Goal: Task Accomplishment & Management: Use online tool/utility

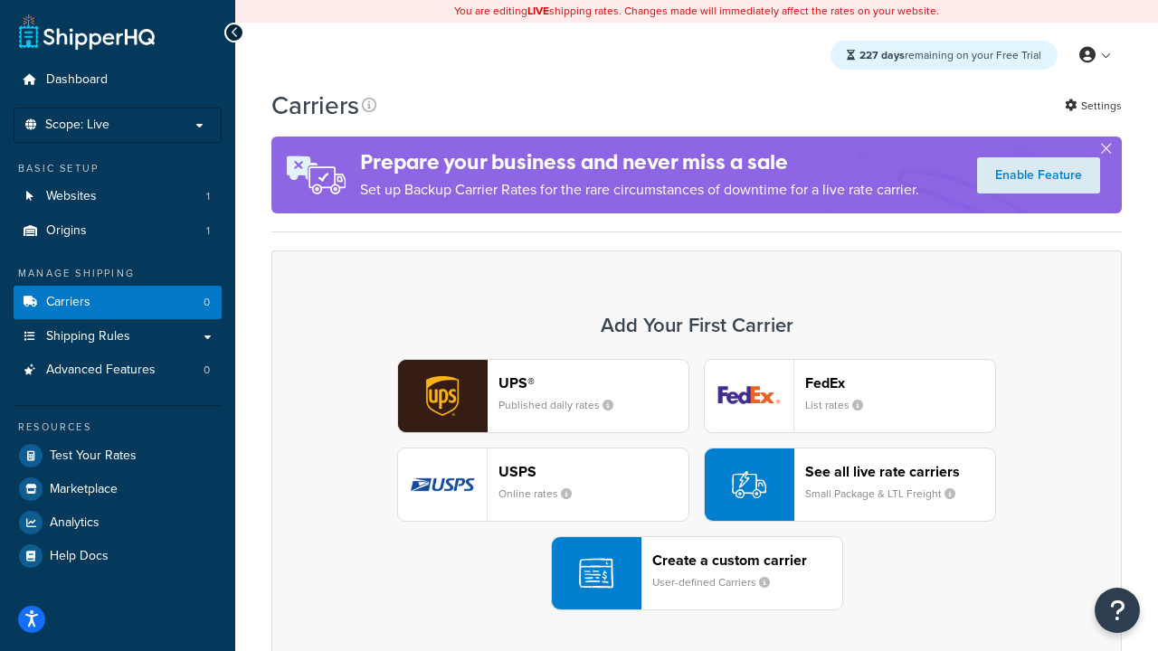
click at [697, 485] on div "UPS® Published daily rates FedEx List rates USPS Online rates See all live rate…" at bounding box center [696, 484] width 812 height 251
click at [900, 383] on header "FedEx" at bounding box center [900, 383] width 190 height 17
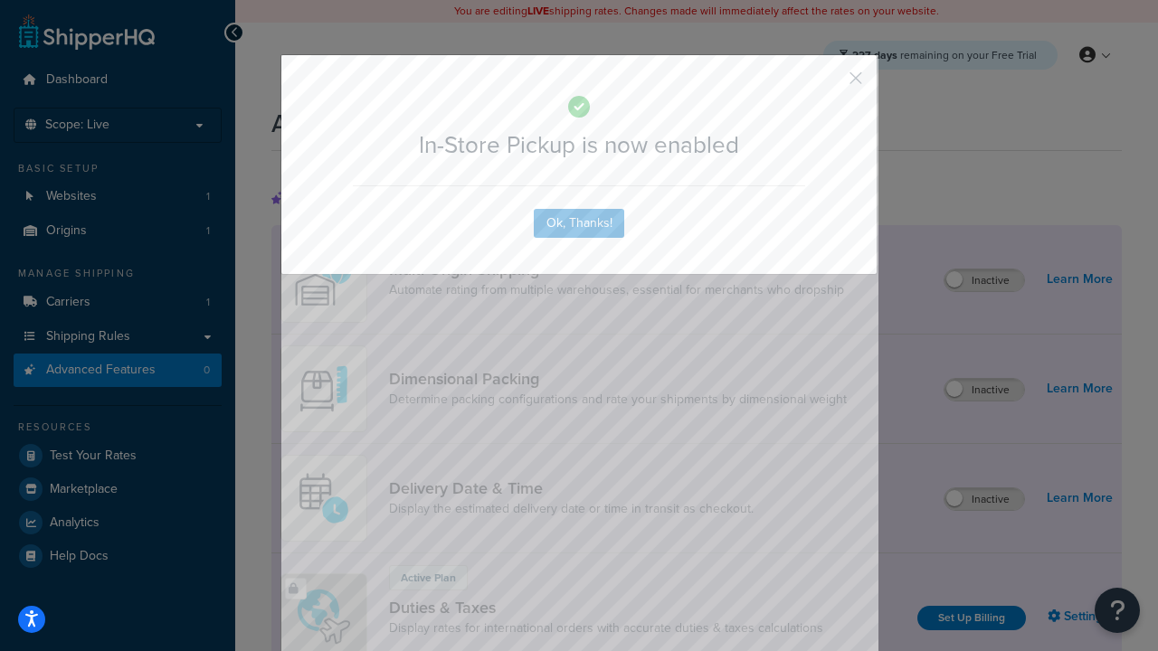
scroll to position [586, 0]
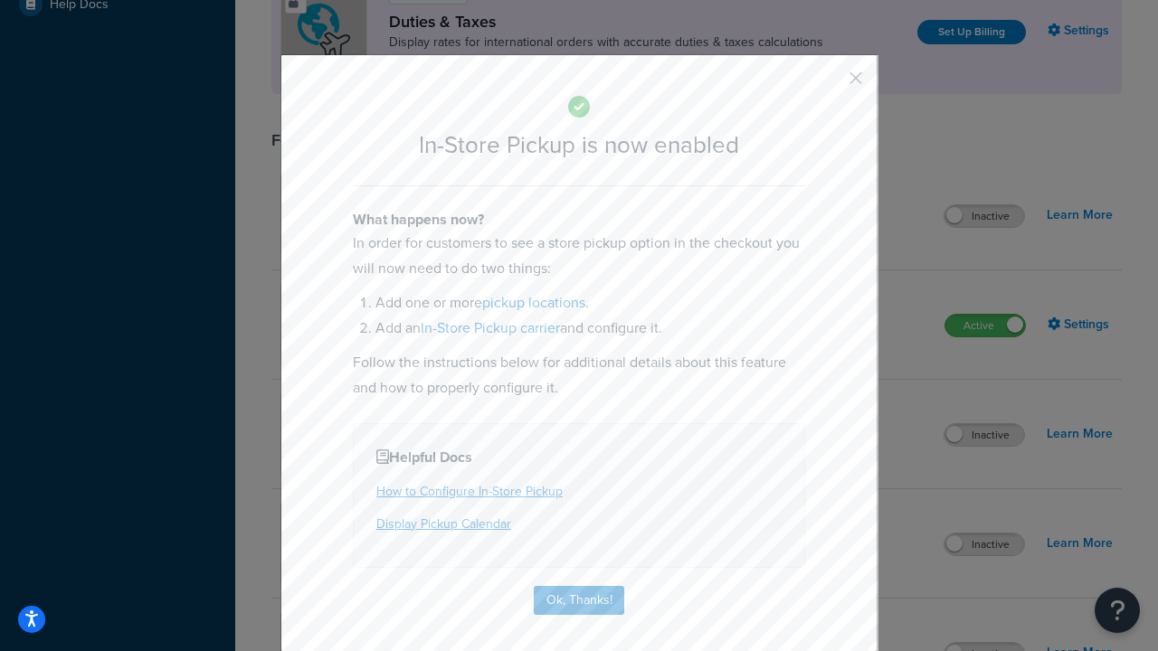
click at [829, 84] on button "button" at bounding box center [829, 84] width 5 height 5
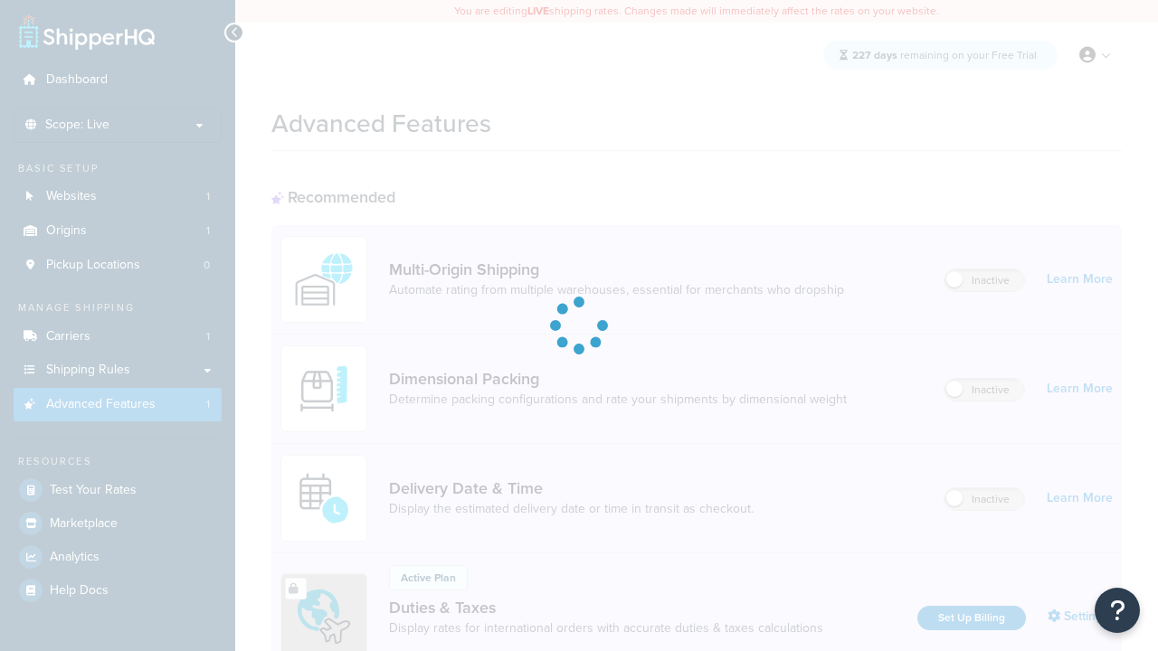
scroll to position [586, 0]
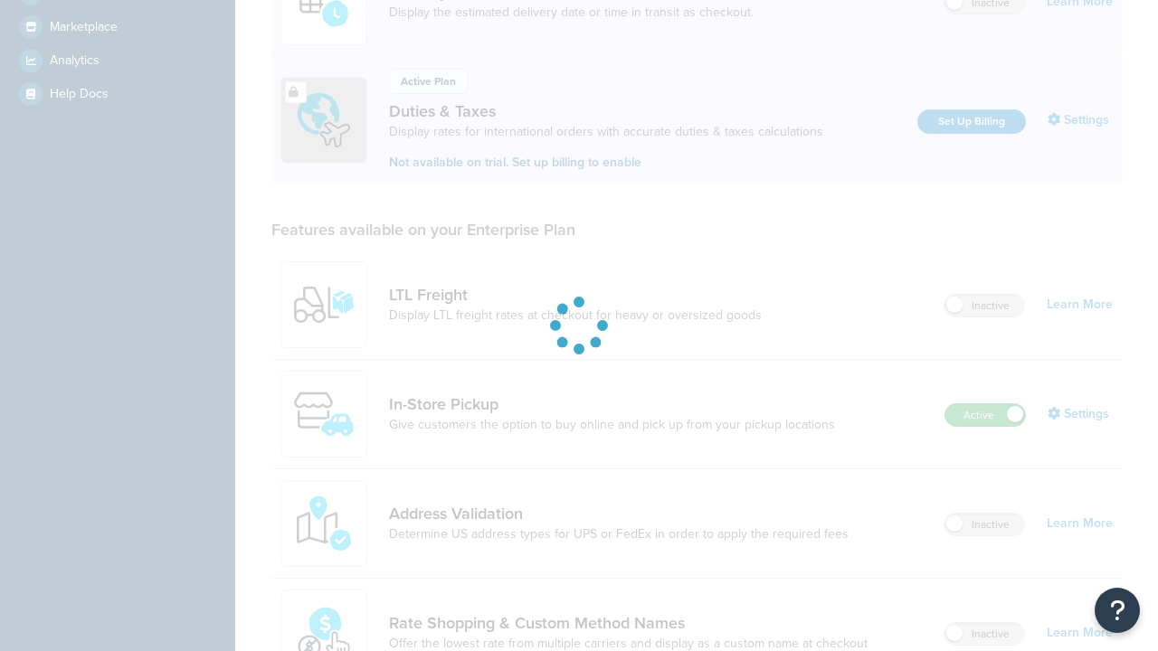
click at [985, 404] on label "Active" at bounding box center [985, 415] width 80 height 22
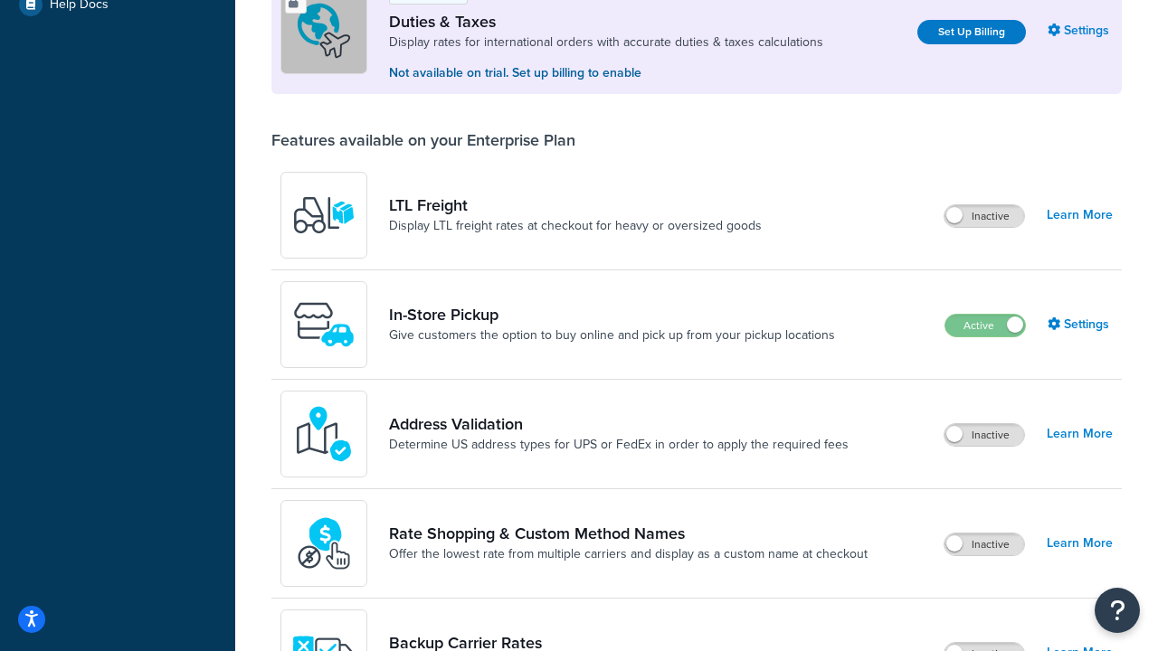
scroll to position [552, 0]
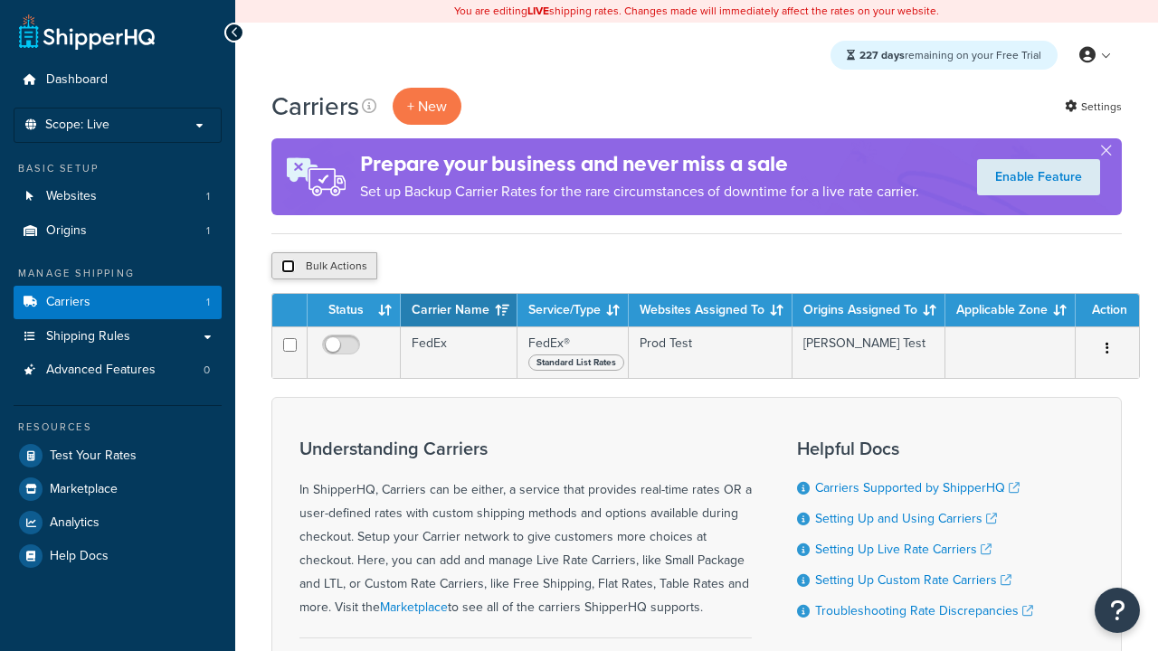
click at [288, 267] on input "checkbox" at bounding box center [288, 267] width 14 height 14
checkbox input "true"
click at [0, 0] on button "Delete" at bounding box center [0, 0] width 0 height 0
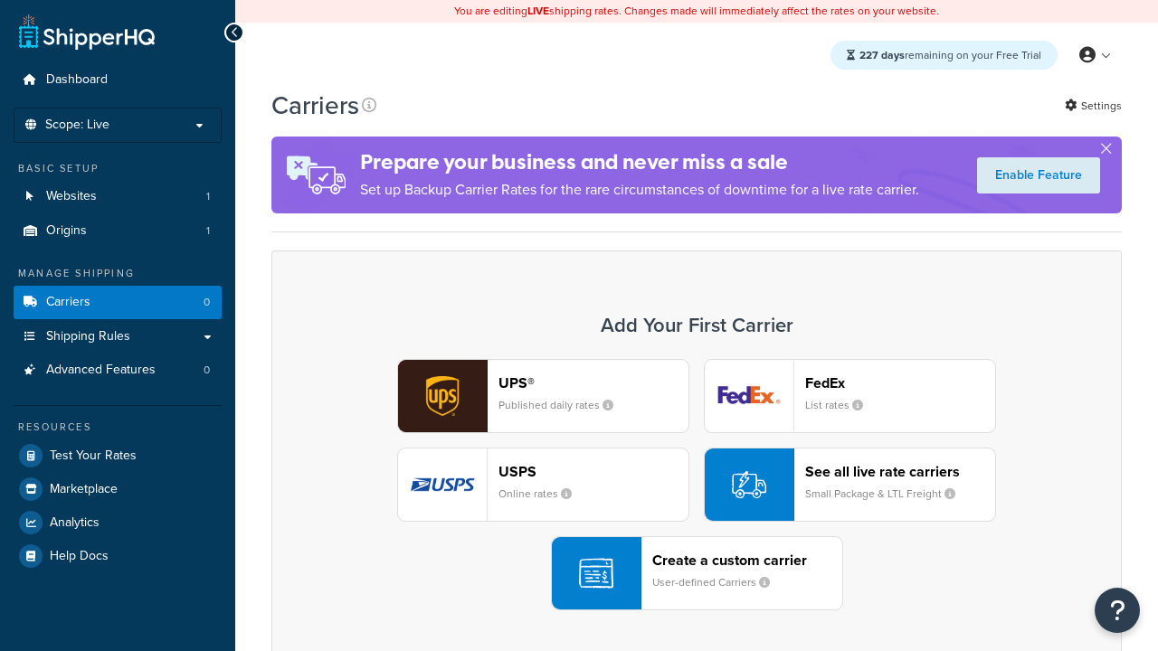
scroll to position [359, 0]
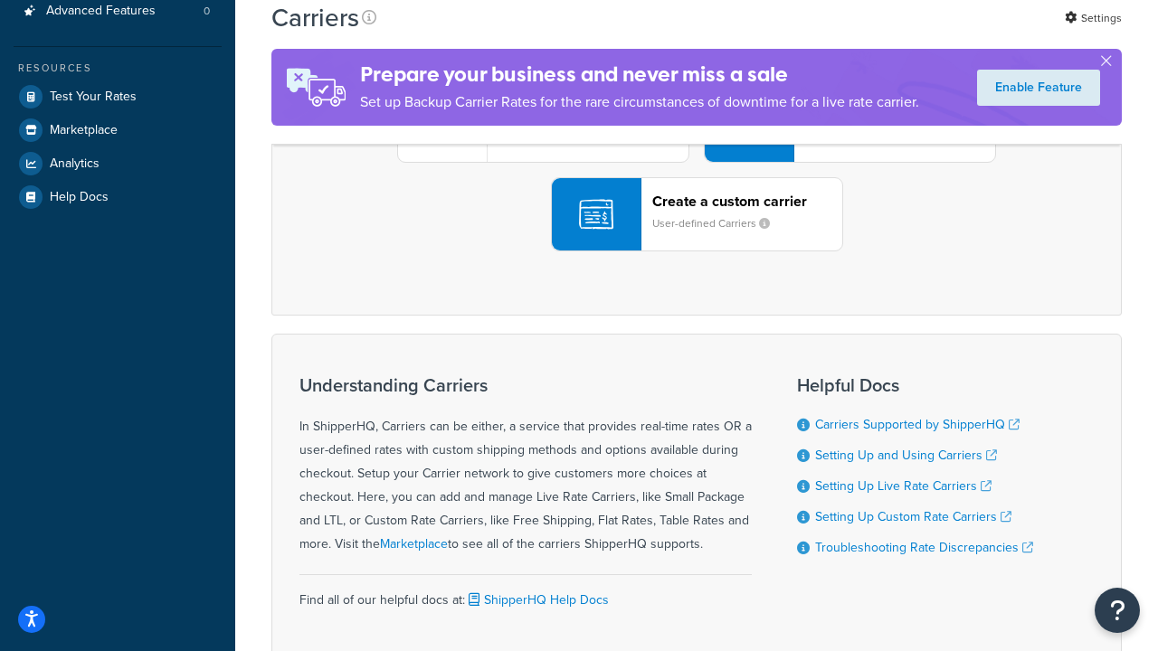
click at [697, 251] on div "UPS® Published daily rates FedEx List rates USPS Online rates See all live rate…" at bounding box center [696, 125] width 812 height 251
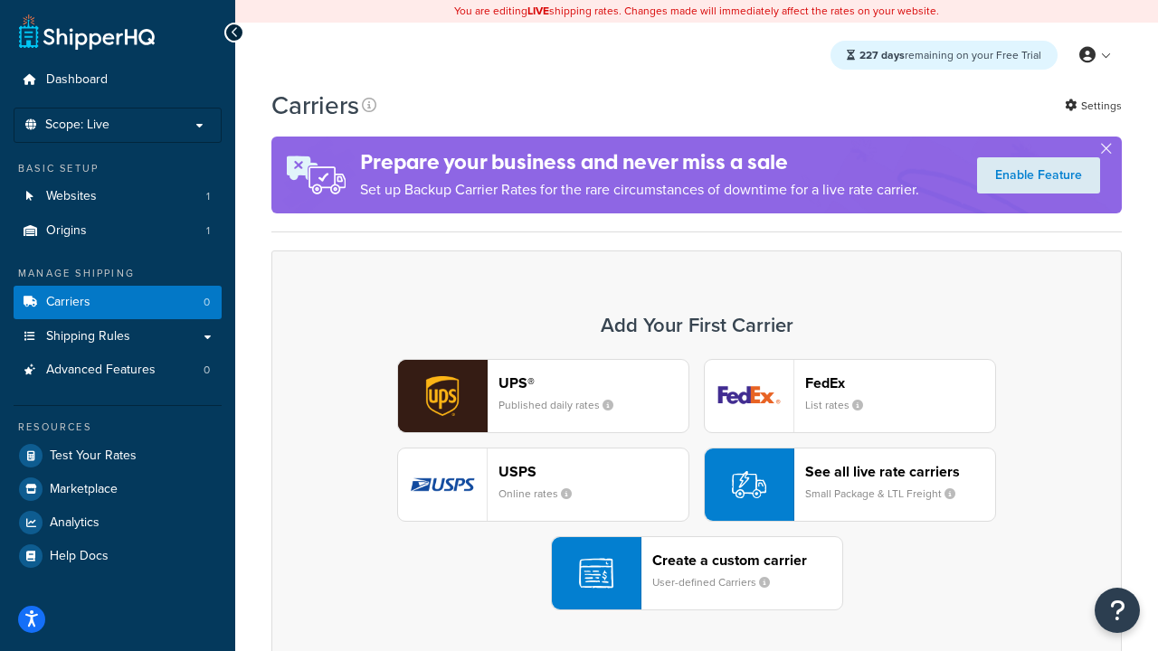
click at [697, 574] on div "Create a custom carrier User-defined Carriers" at bounding box center [747, 573] width 190 height 43
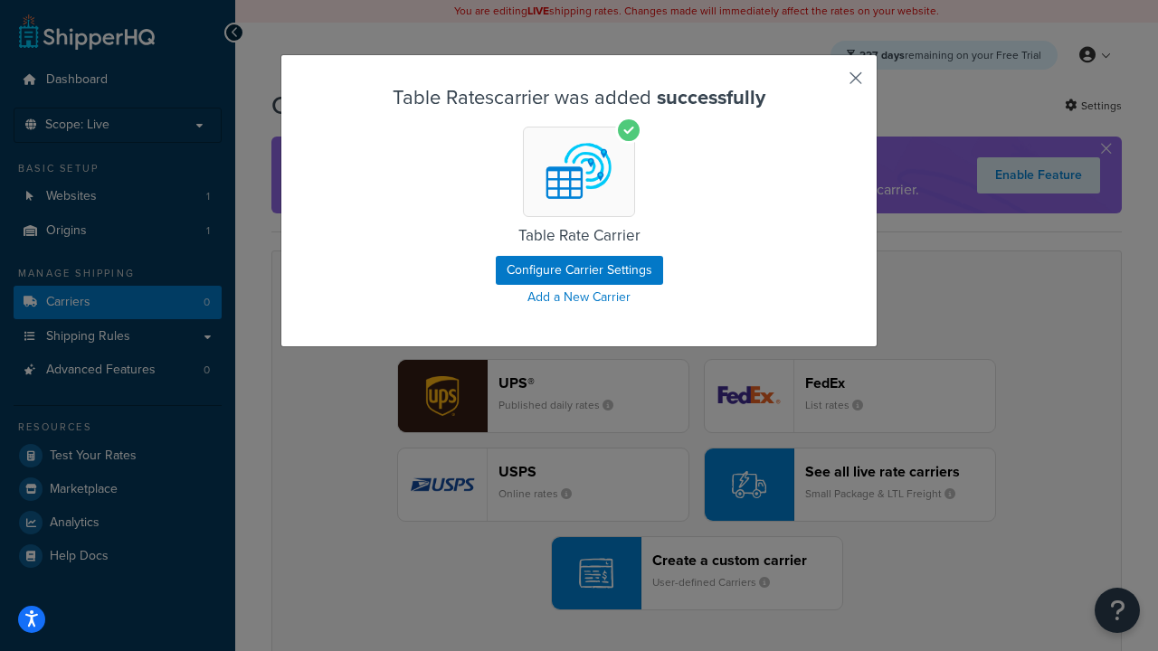
click at [829, 84] on button "button" at bounding box center [829, 84] width 5 height 5
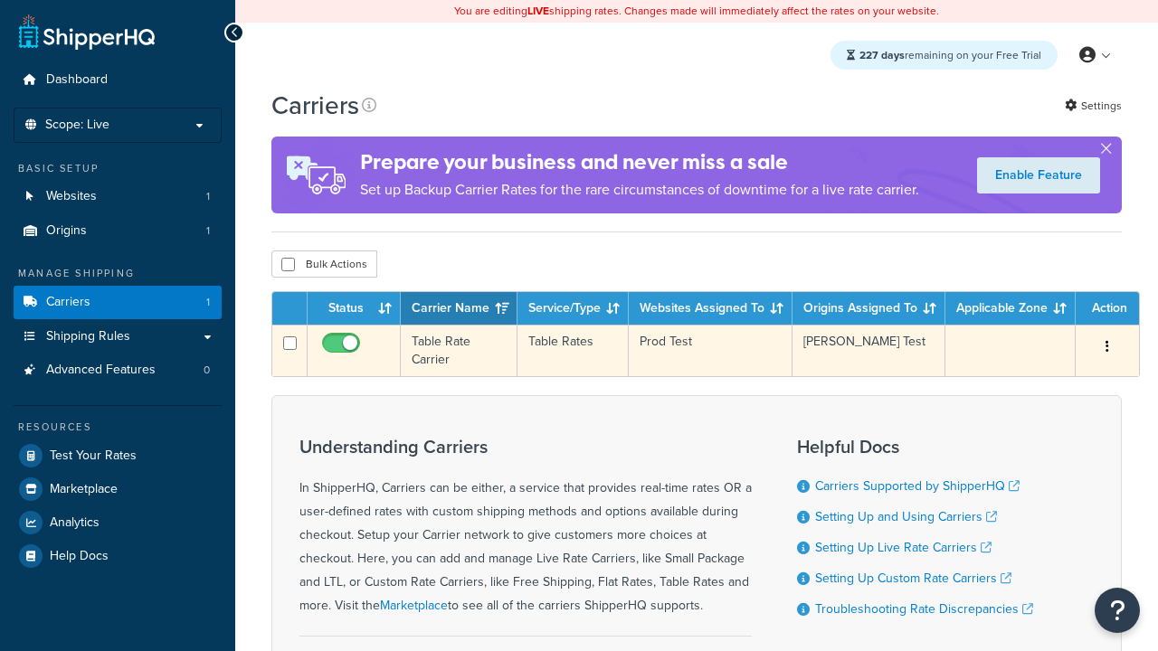
click at [1107, 348] on icon "button" at bounding box center [1108, 346] width 4 height 13
click at [0, 0] on link "Edit" at bounding box center [0, 0] width 0 height 0
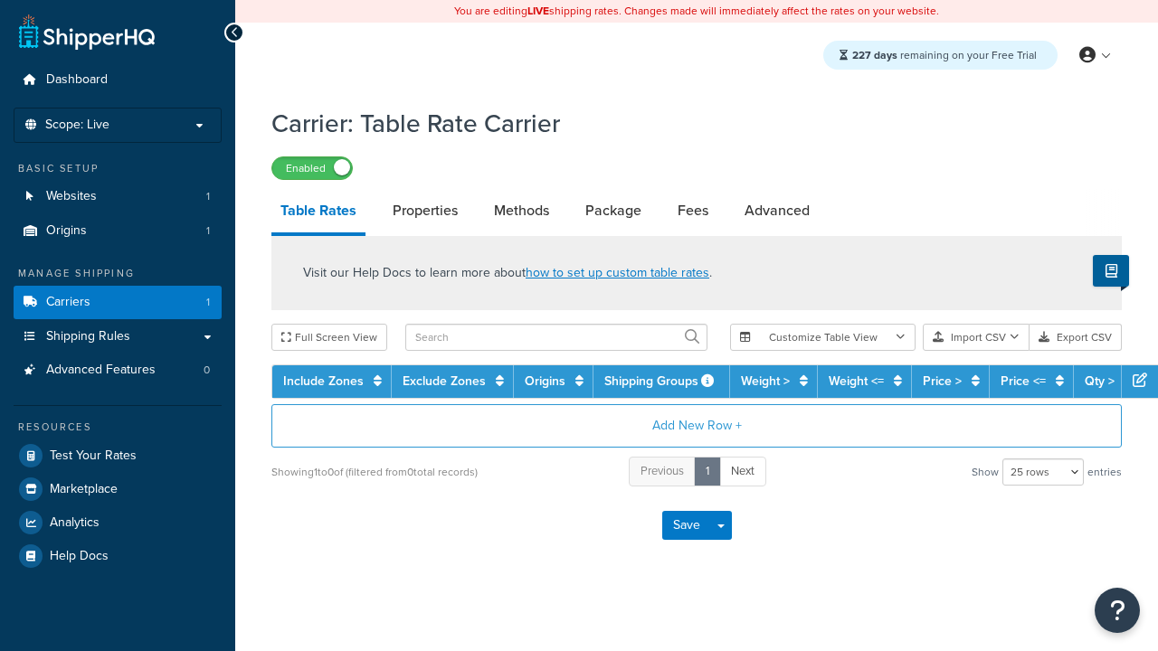
select select "25"
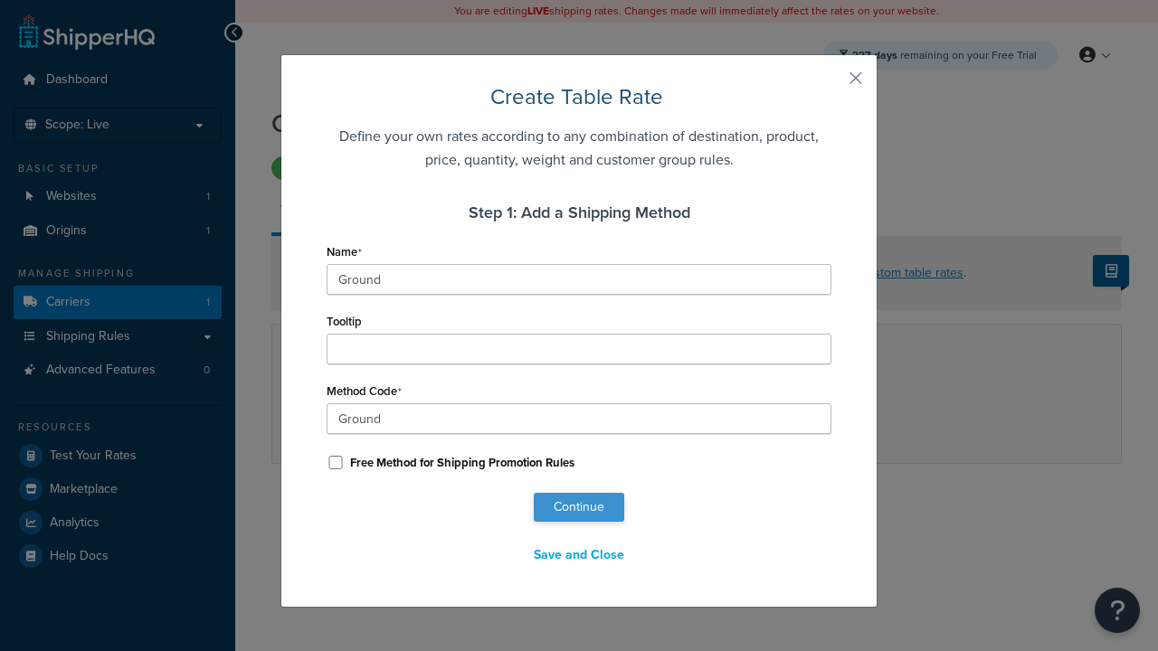
type input "Ground"
click at [579, 508] on button "Continue" at bounding box center [579, 507] width 90 height 29
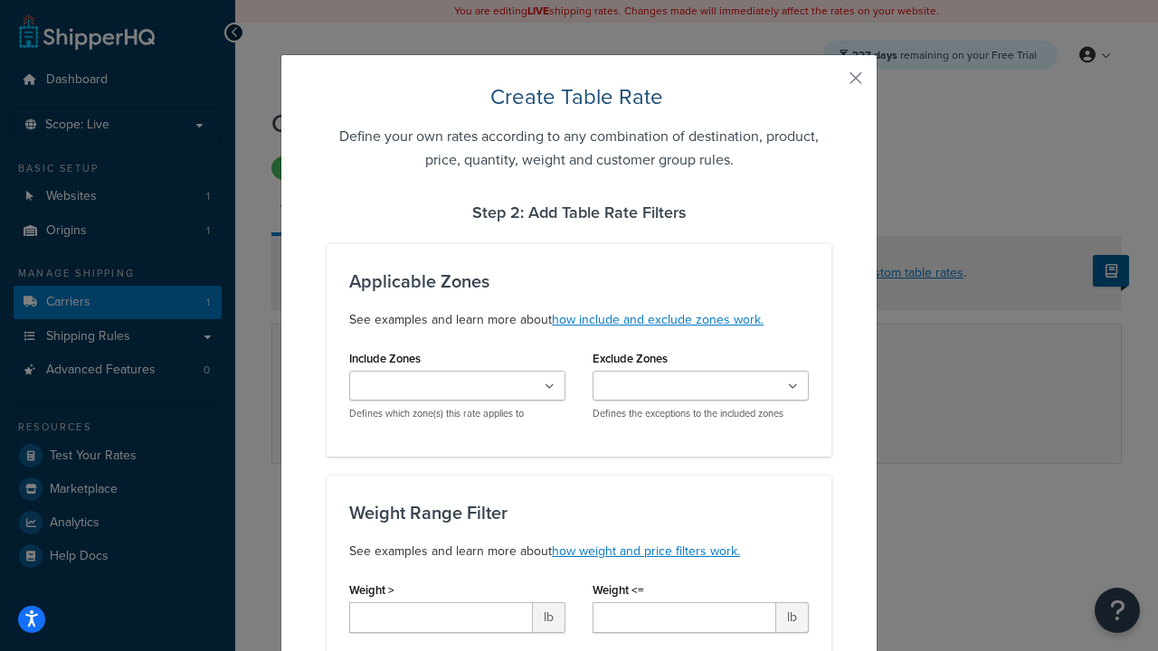
type input "10"
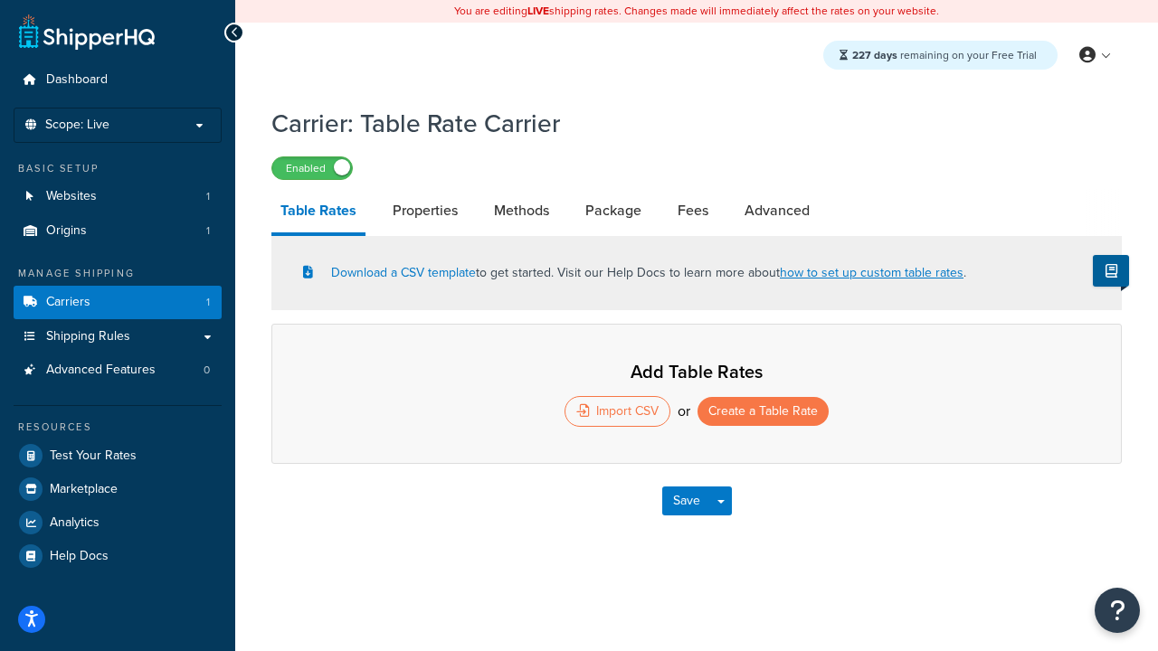
select select "25"
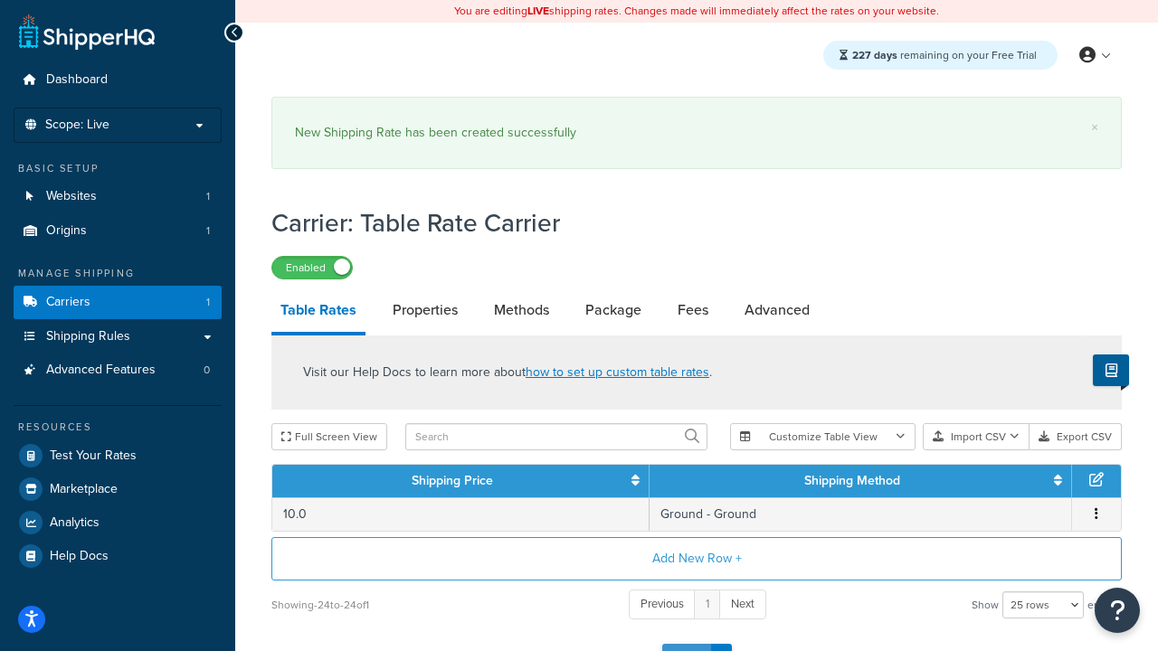
click at [686, 644] on button "Save" at bounding box center [686, 658] width 49 height 29
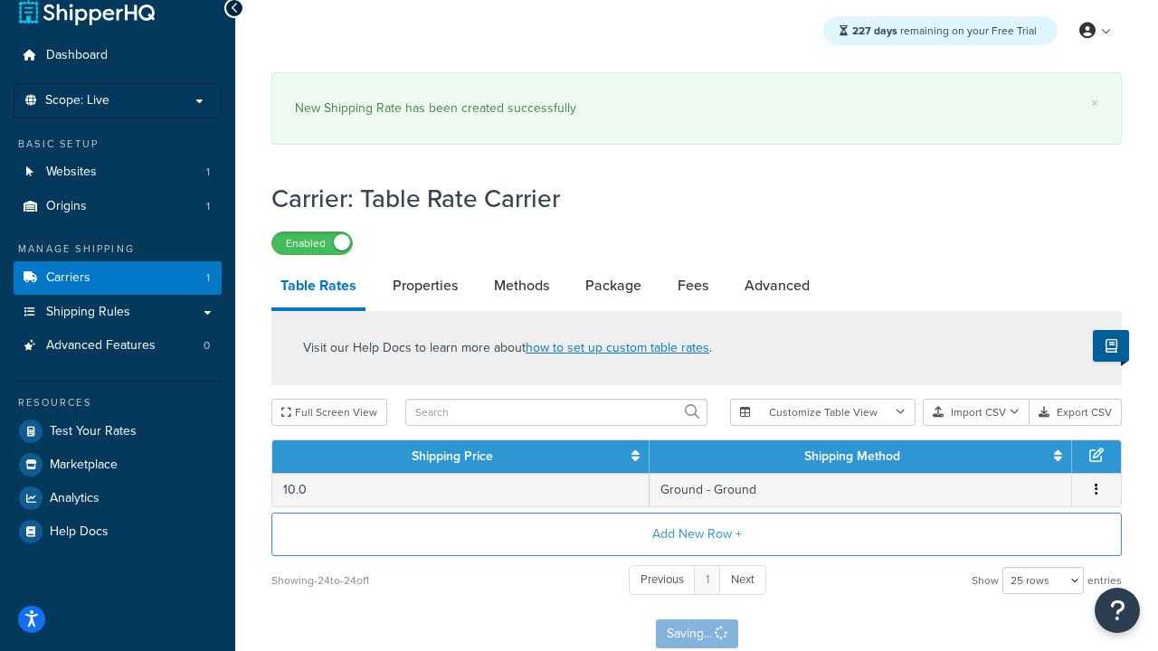
scroll to position [0, 0]
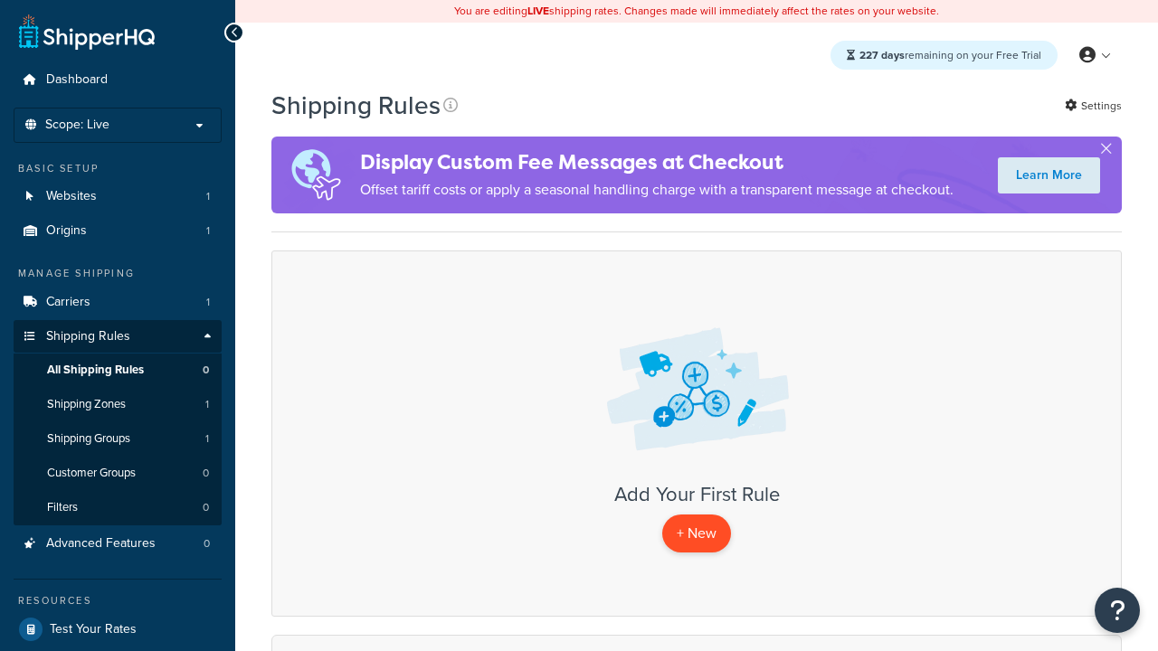
click at [697, 534] on p "+ New" at bounding box center [696, 533] width 69 height 37
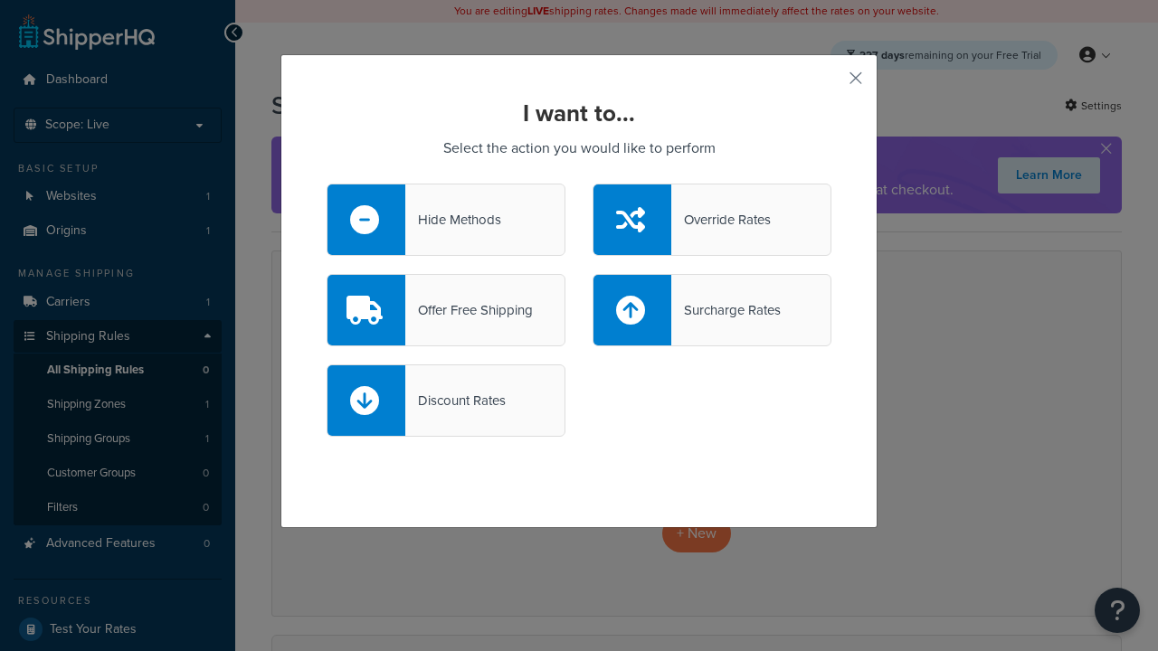
click at [712, 220] on div "Override Rates" at bounding box center [721, 219] width 100 height 25
click at [0, 0] on input "Override Rates" at bounding box center [0, 0] width 0 height 0
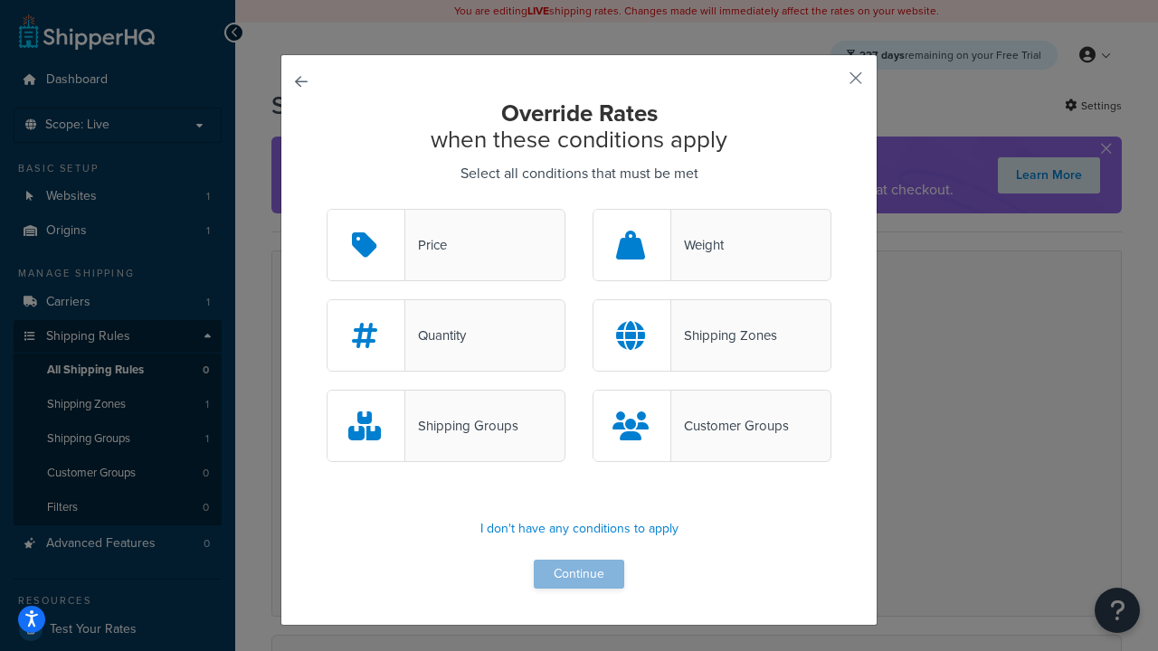
click at [446, 246] on div "Price" at bounding box center [426, 245] width 42 height 25
click at [0, 0] on input "Price" at bounding box center [0, 0] width 0 height 0
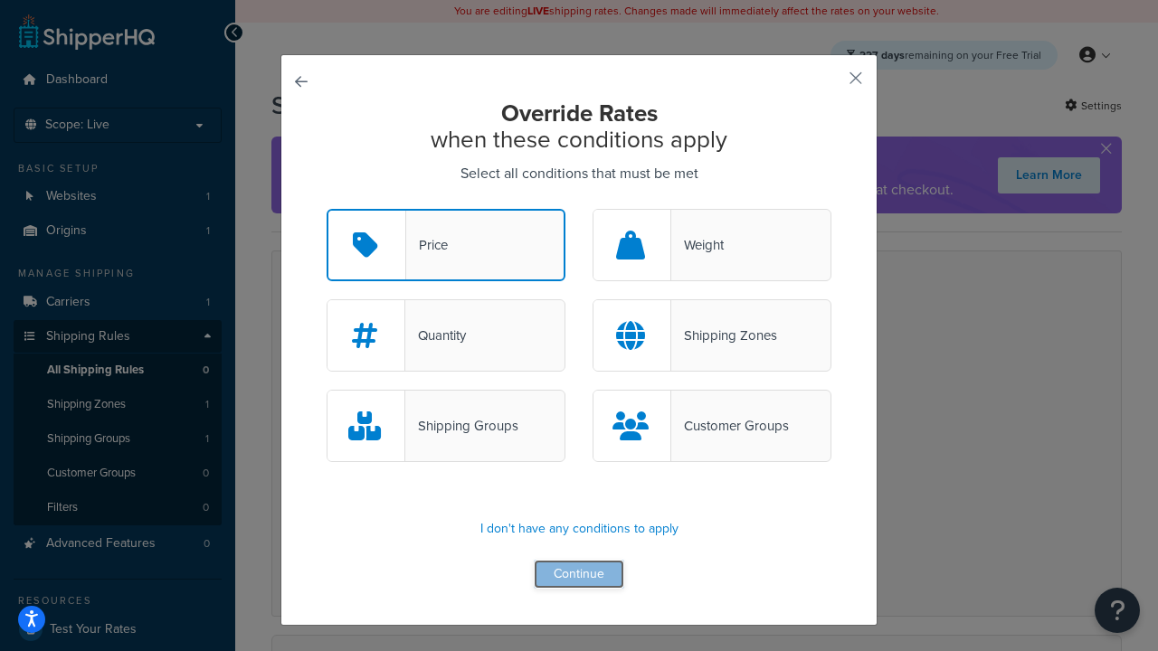
click at [579, 575] on button "Continue" at bounding box center [579, 574] width 90 height 29
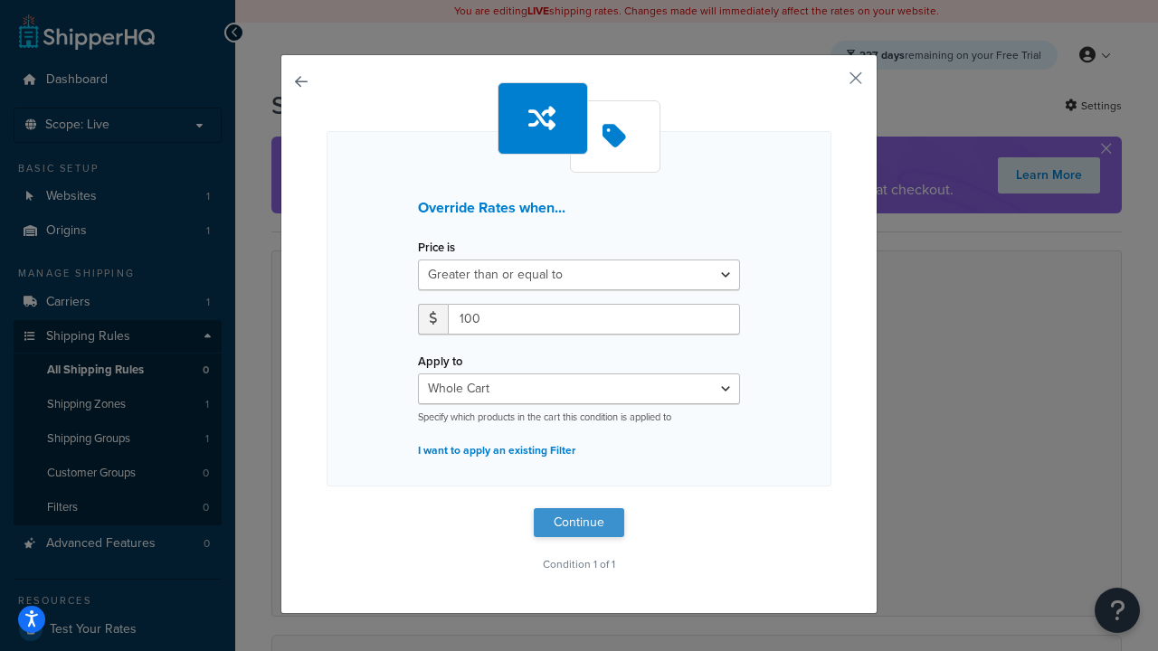
type input "100"
click at [579, 523] on button "Continue" at bounding box center [579, 522] width 90 height 29
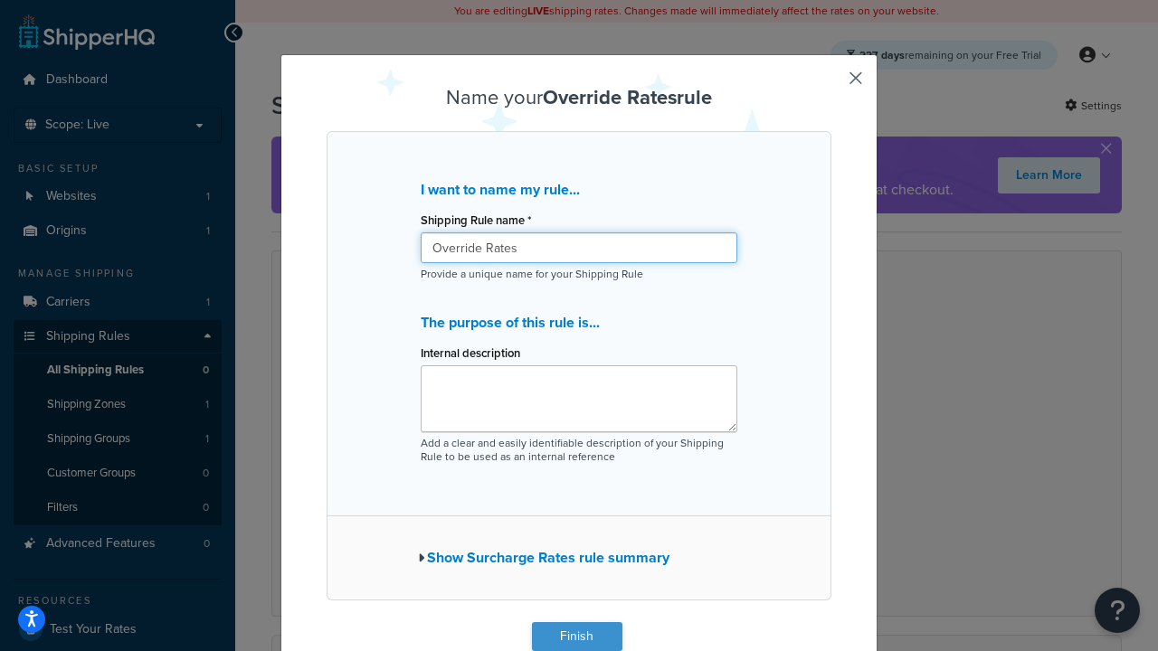
type input "Override Rates"
click at [576, 637] on button "Finish" at bounding box center [577, 636] width 90 height 29
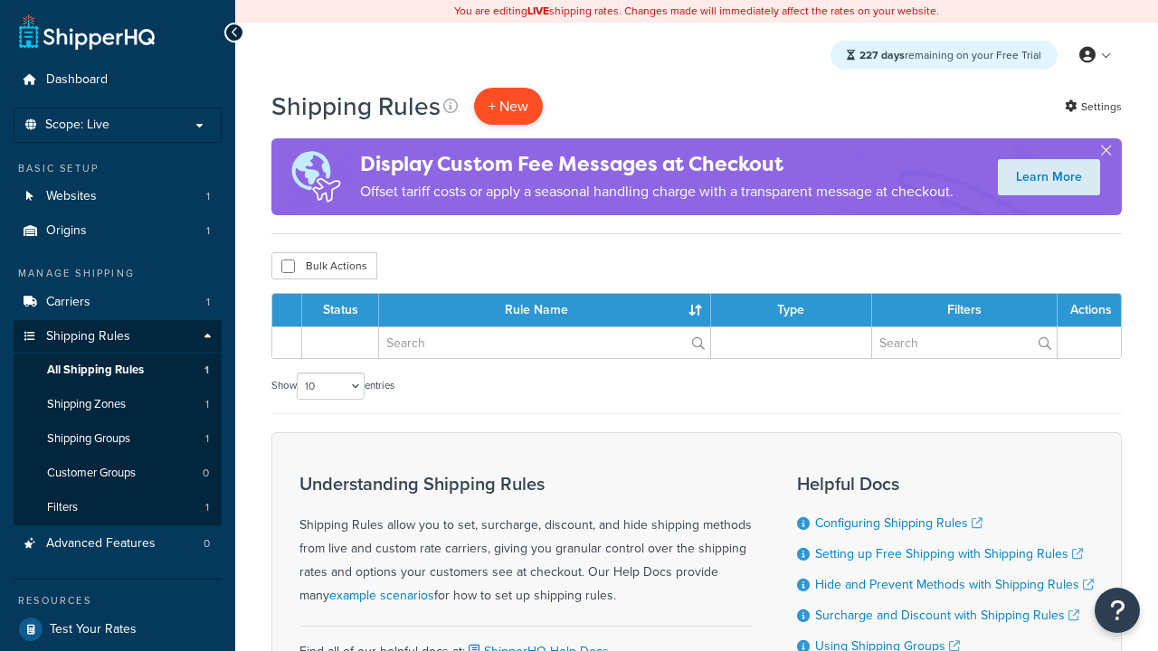
click at [508, 106] on p "+ New" at bounding box center [508, 106] width 69 height 37
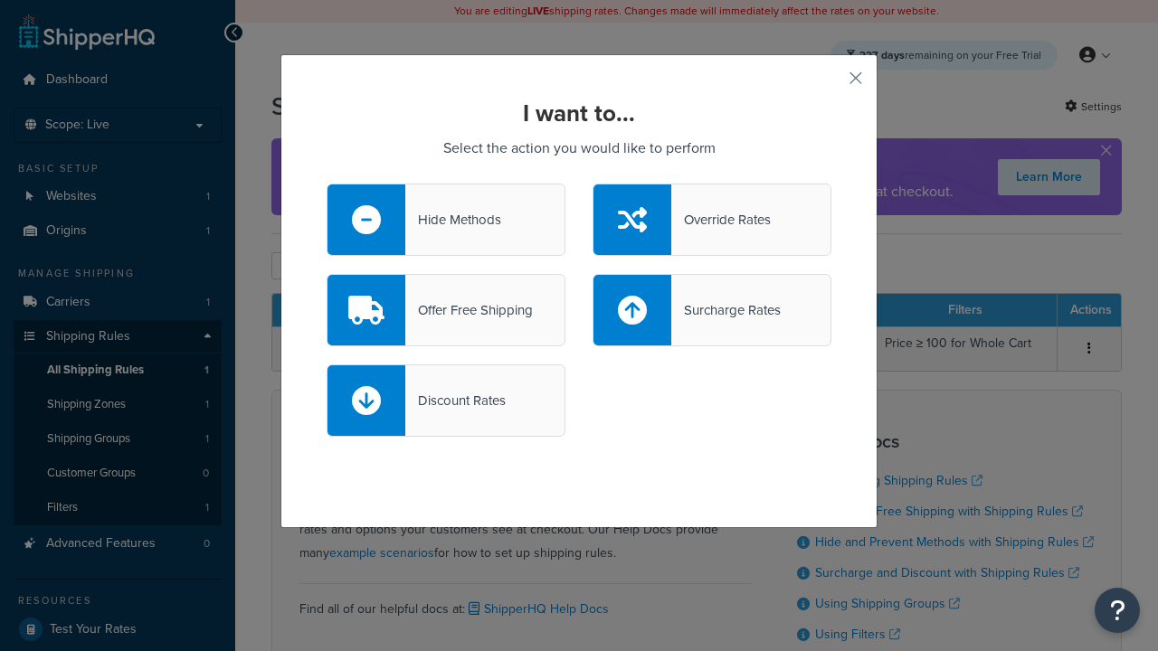
click at [446, 310] on div "Offer Free Shipping" at bounding box center [469, 310] width 128 height 25
click at [0, 0] on input "Offer Free Shipping" at bounding box center [0, 0] width 0 height 0
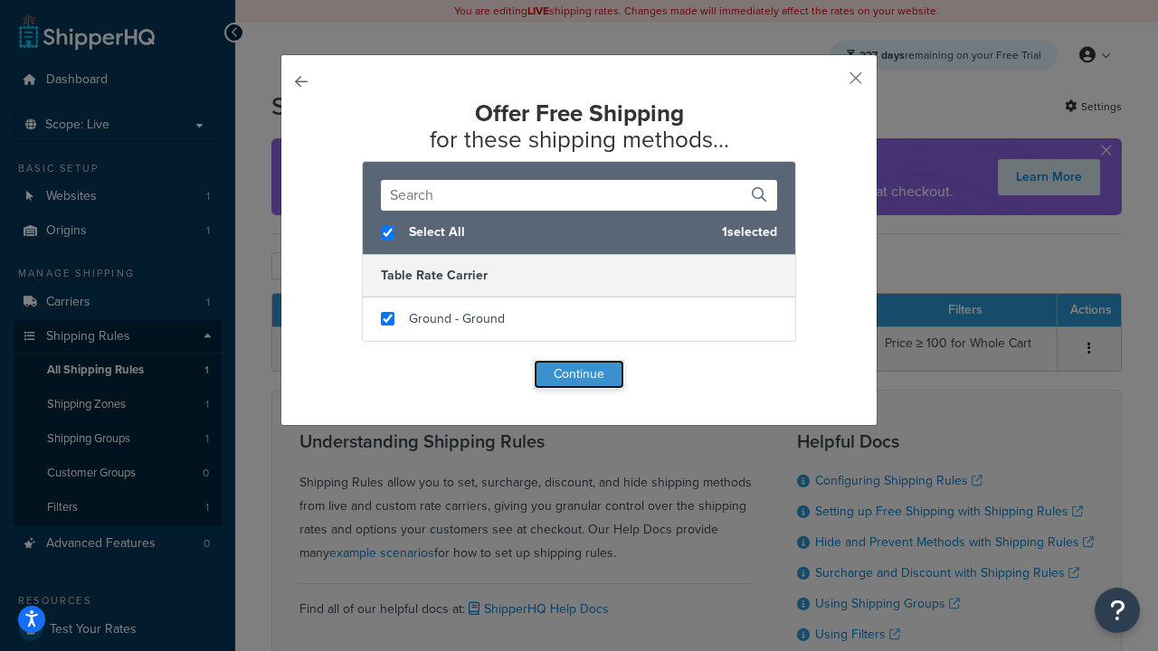
click at [579, 375] on button "Continue" at bounding box center [579, 374] width 90 height 29
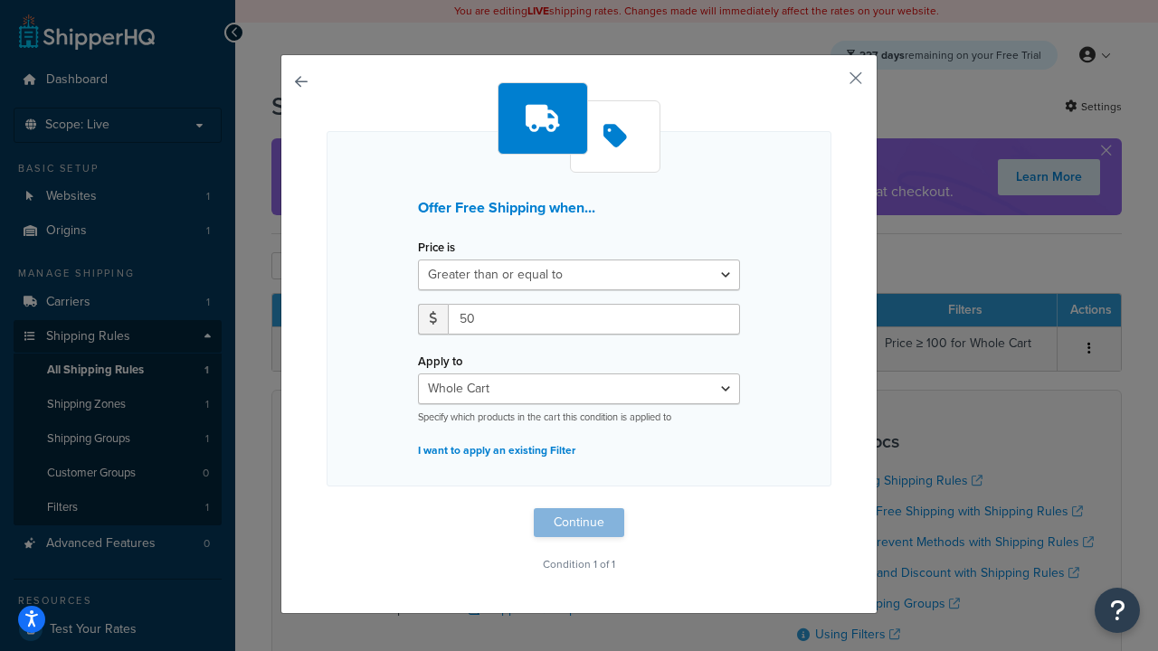
type input "50"
click at [579, 523] on button "Continue" at bounding box center [579, 522] width 90 height 29
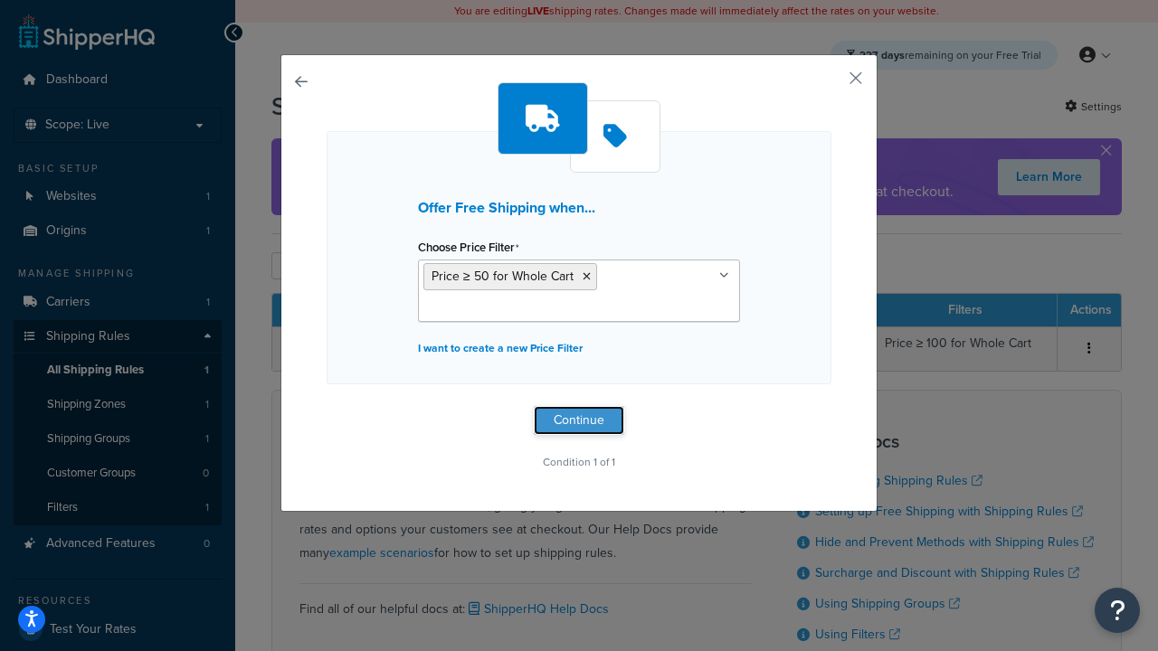
click at [579, 420] on button "Continue" at bounding box center [579, 420] width 90 height 29
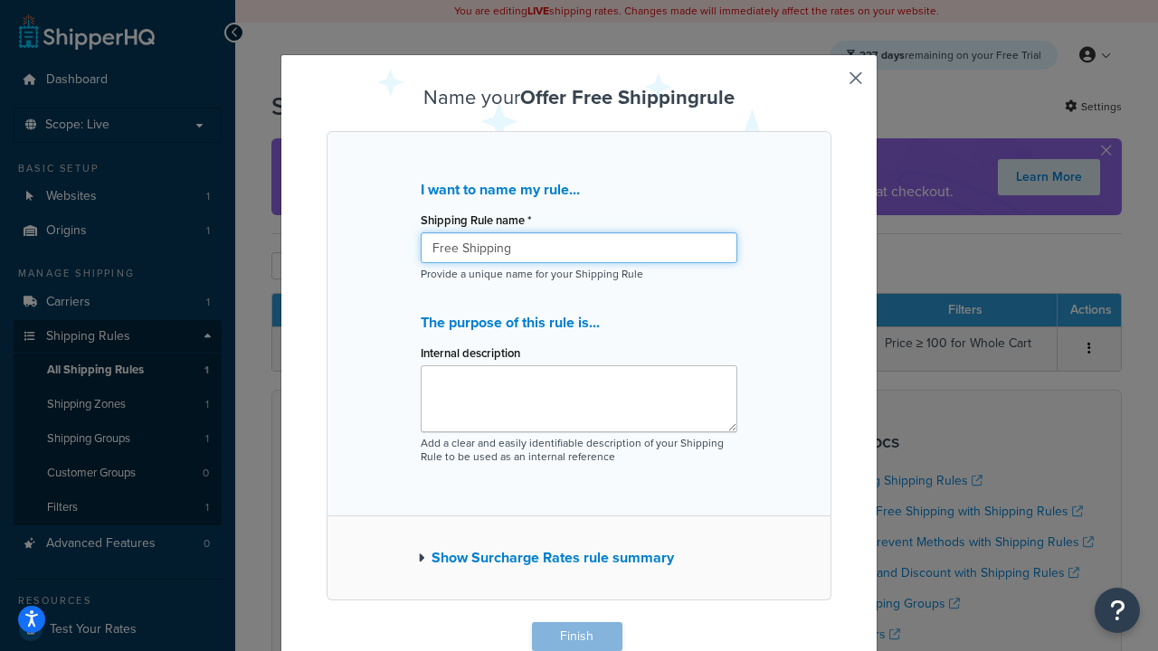
type input "Free Shipping"
click at [576, 637] on button "Finish" at bounding box center [577, 636] width 90 height 29
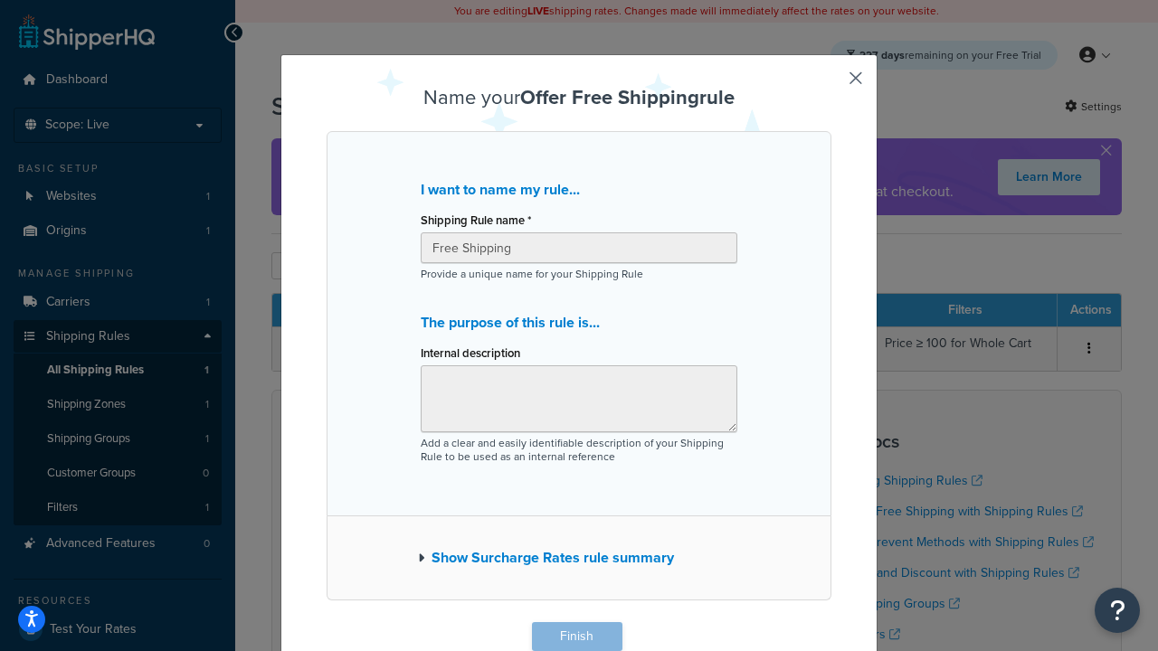
scroll to position [1, 0]
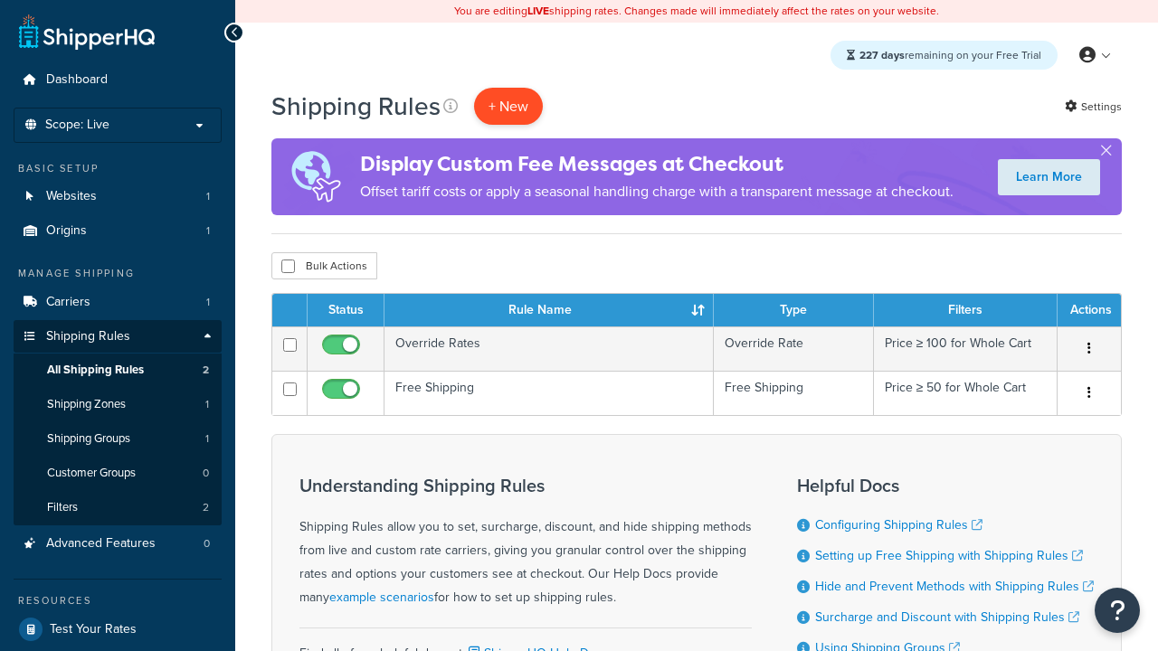
click at [508, 106] on p "+ New" at bounding box center [508, 106] width 69 height 37
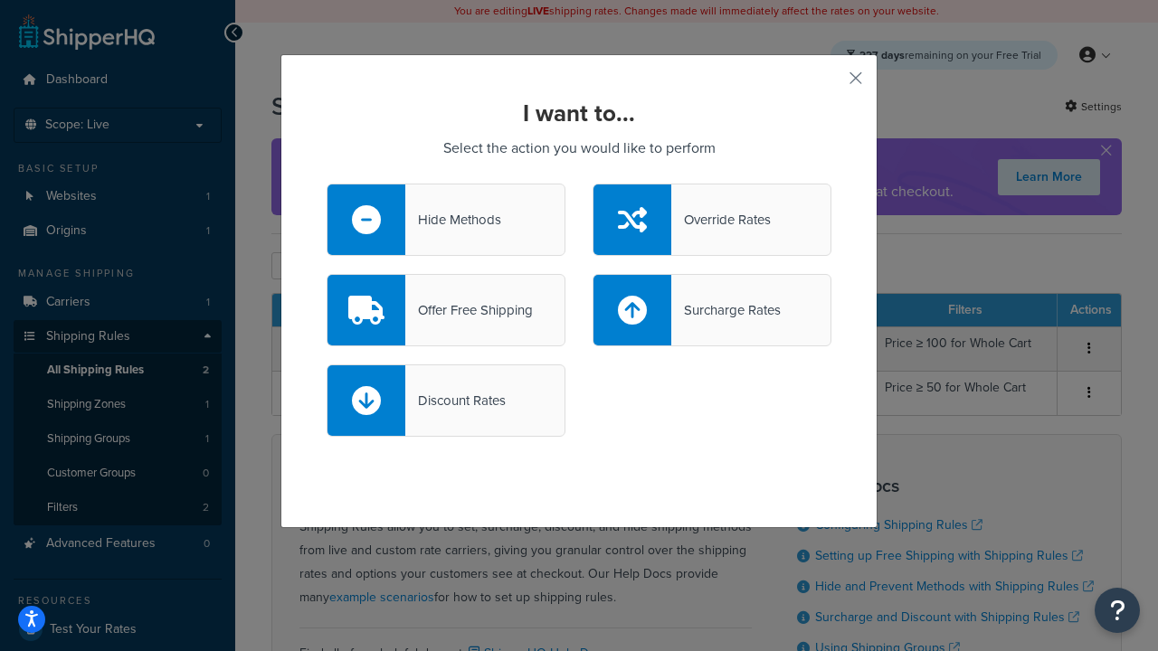
click at [712, 310] on div "Surcharge Rates" at bounding box center [725, 310] width 109 height 25
click at [0, 0] on input "Surcharge Rates" at bounding box center [0, 0] width 0 height 0
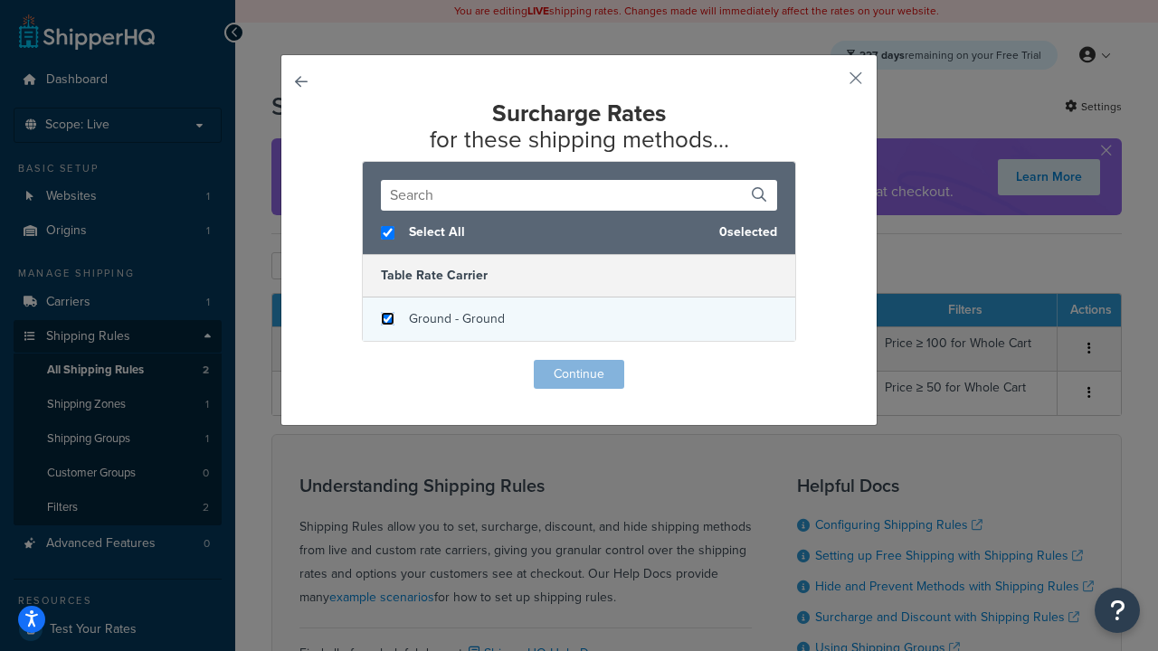
click at [387, 319] on input "checkbox" at bounding box center [388, 319] width 14 height 14
checkbox input "true"
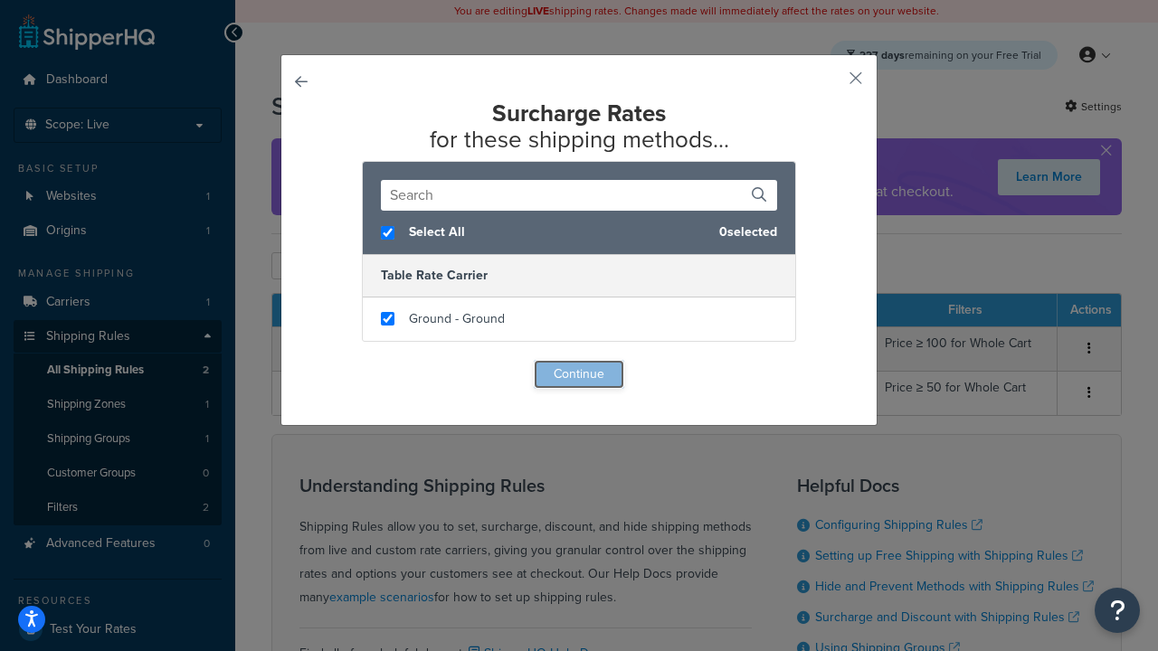
click at [579, 375] on button "Continue" at bounding box center [579, 374] width 90 height 29
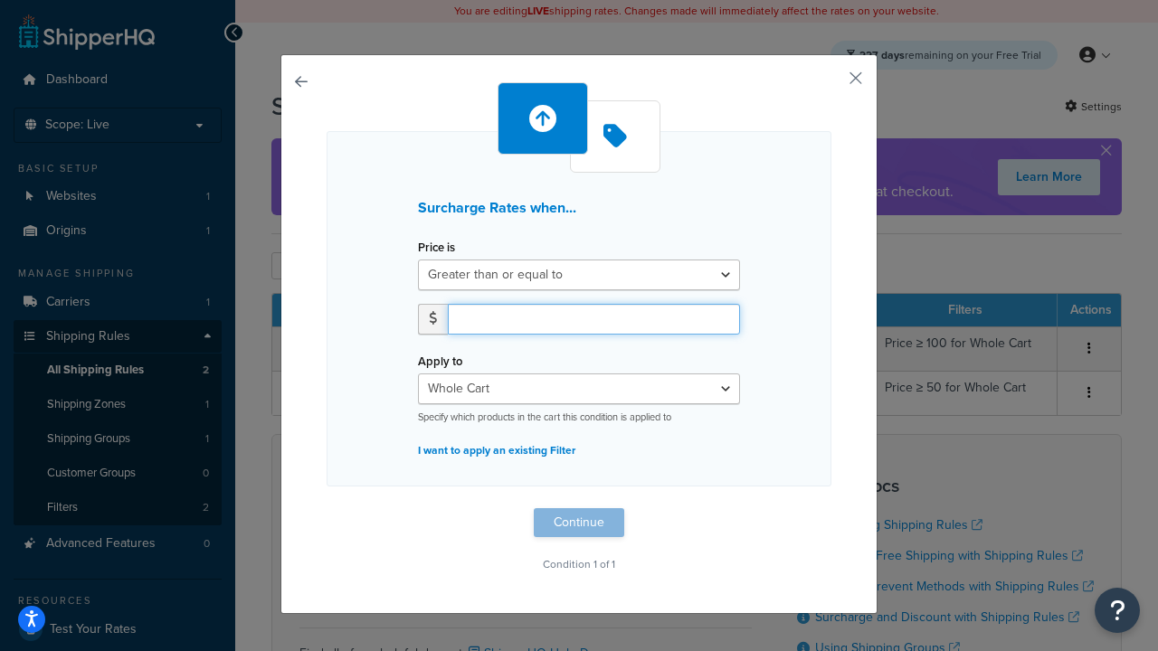
click at [593, 318] on input "number" at bounding box center [594, 319] width 292 height 31
type input "5"
click at [579, 523] on button "Continue" at bounding box center [579, 522] width 90 height 29
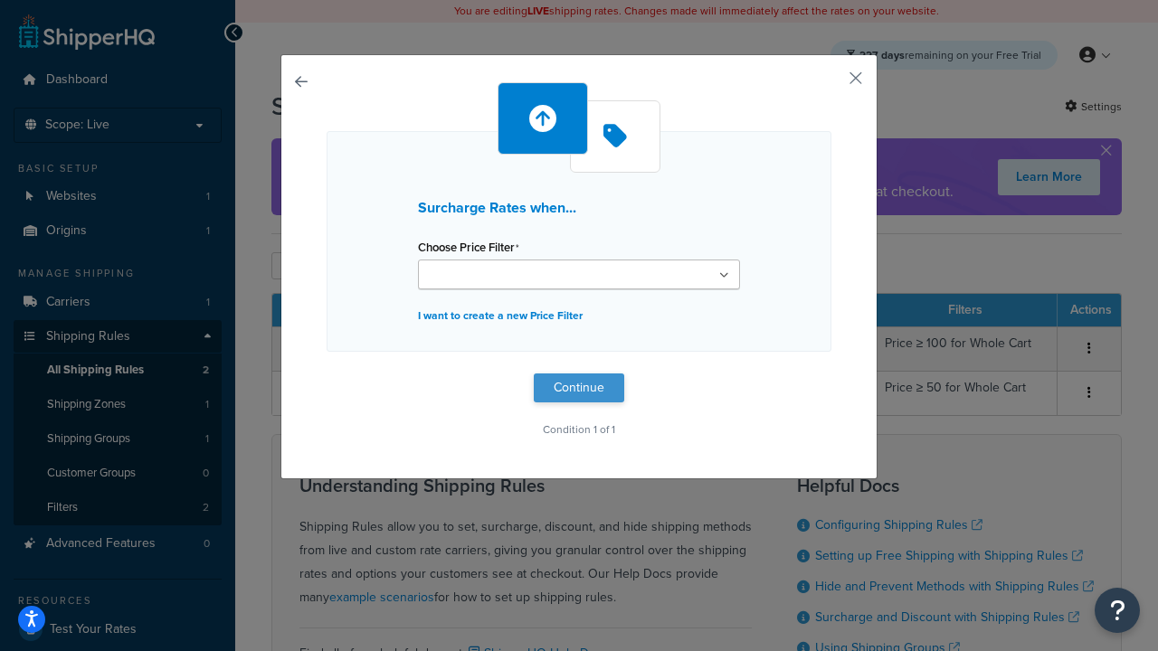
click at [579, 387] on button "Continue" at bounding box center [579, 388] width 90 height 29
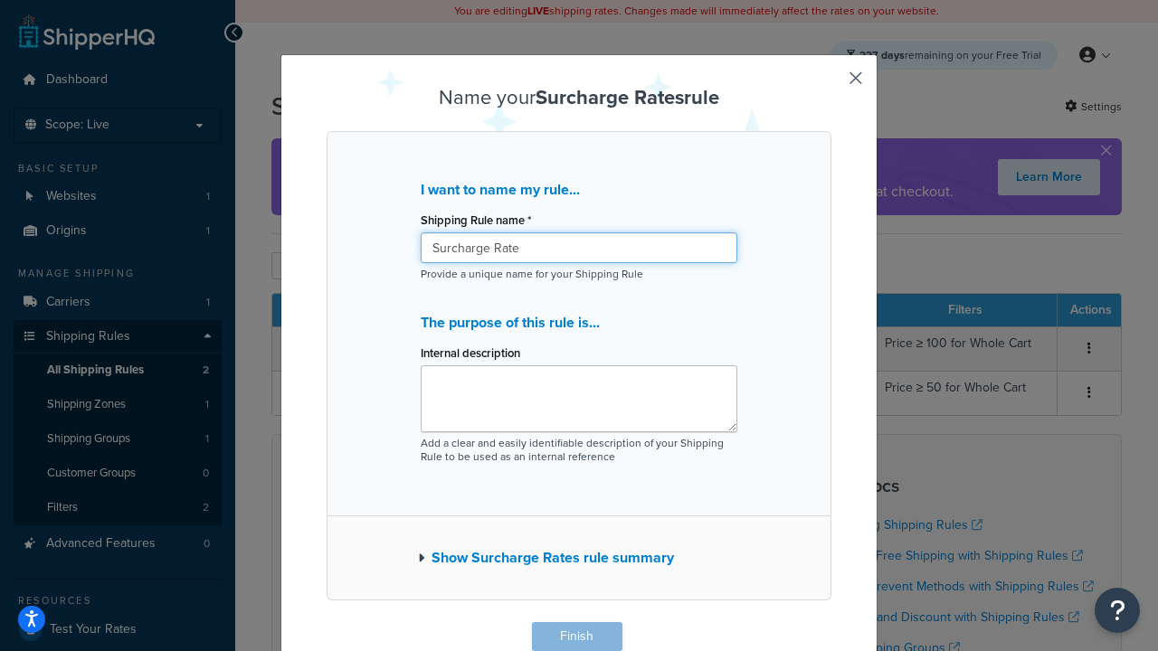
type input "Surcharge Rate"
click at [576, 637] on button "Finish" at bounding box center [577, 636] width 90 height 29
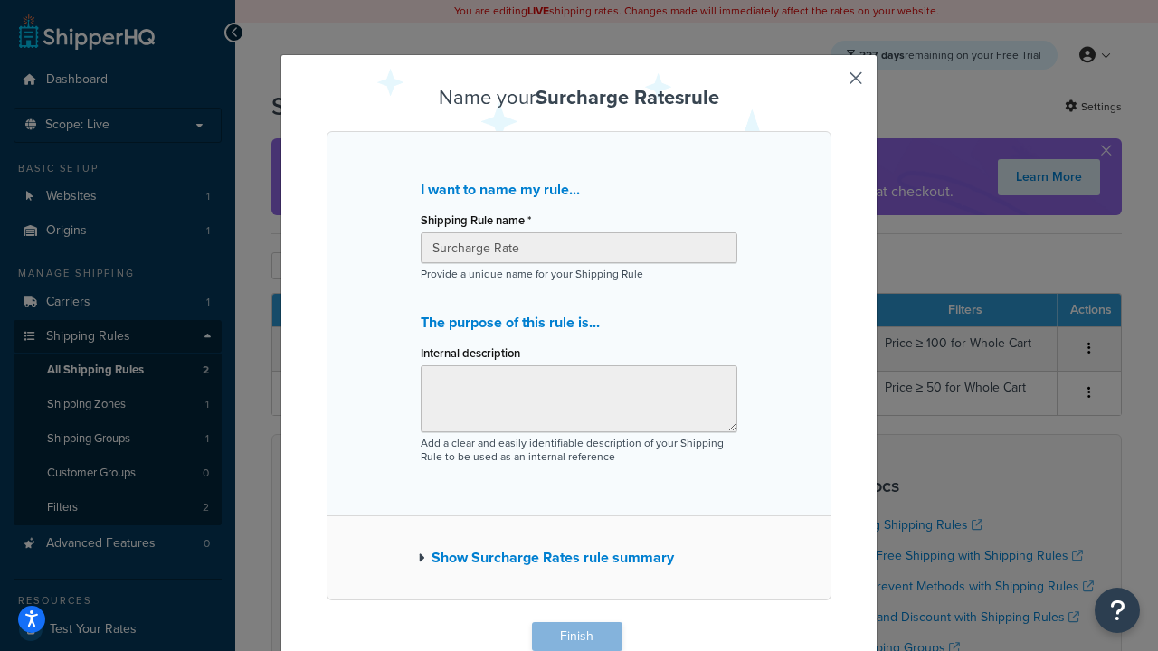
scroll to position [1, 0]
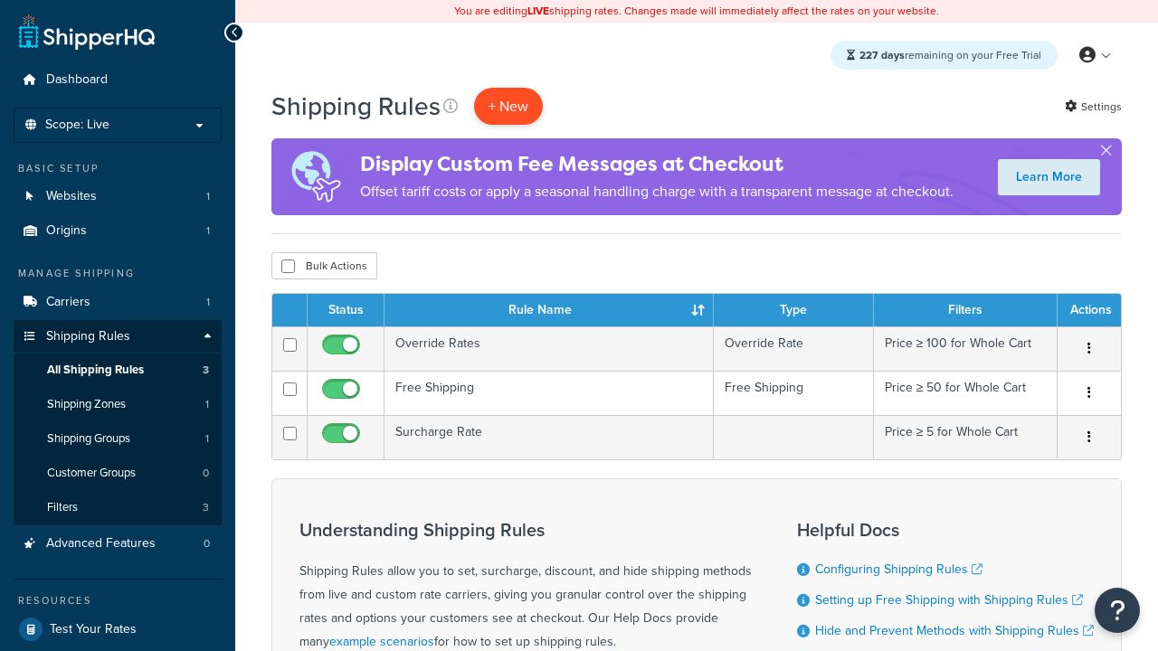
click at [508, 106] on p "+ New" at bounding box center [508, 106] width 69 height 37
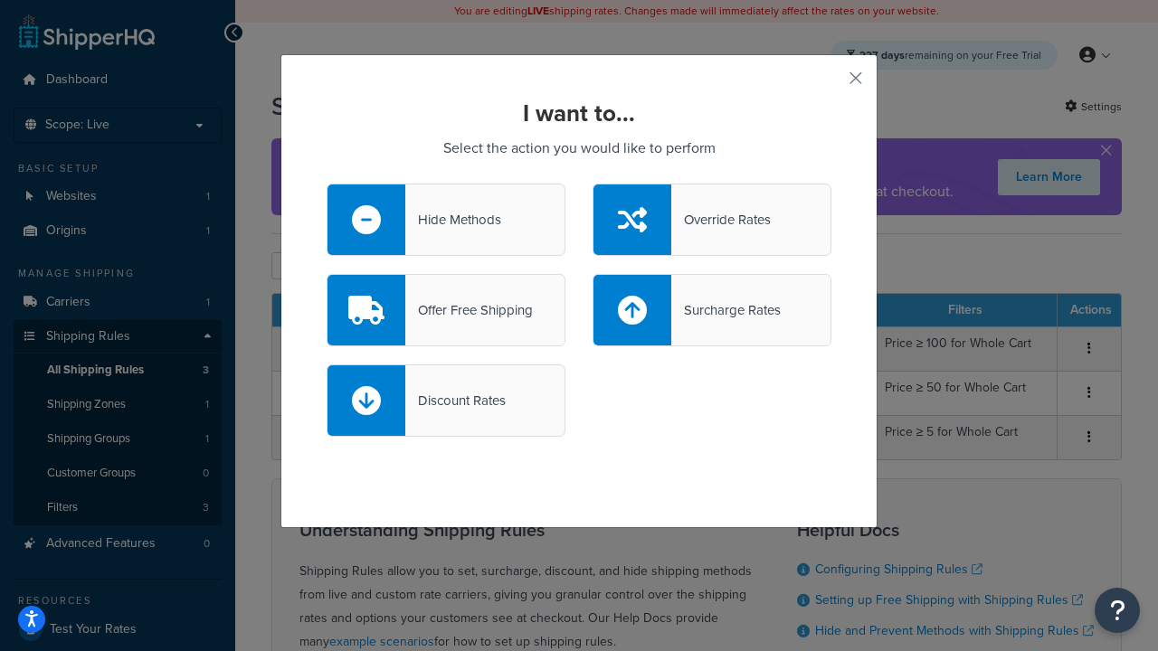
click at [446, 401] on div "Discount Rates" at bounding box center [455, 400] width 100 height 25
click at [0, 0] on input "Discount Rates" at bounding box center [0, 0] width 0 height 0
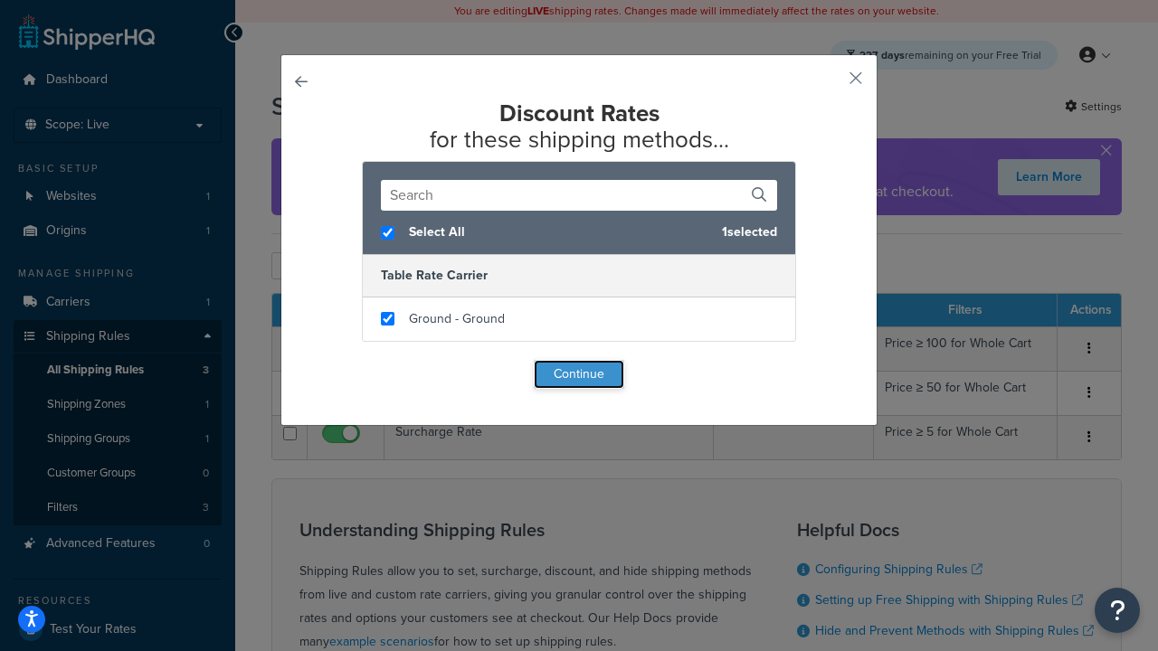
click at [579, 375] on button "Continue" at bounding box center [579, 374] width 90 height 29
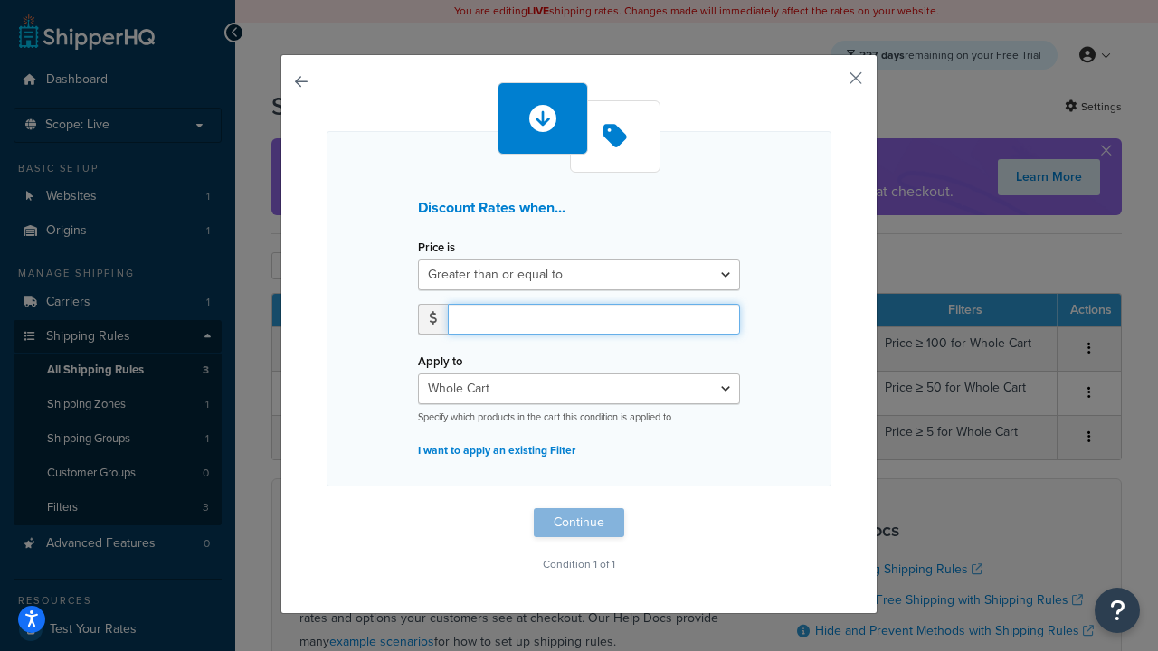
click at [593, 318] on input "number" at bounding box center [594, 319] width 292 height 31
type input "5"
click at [579, 523] on button "Continue" at bounding box center [579, 522] width 90 height 29
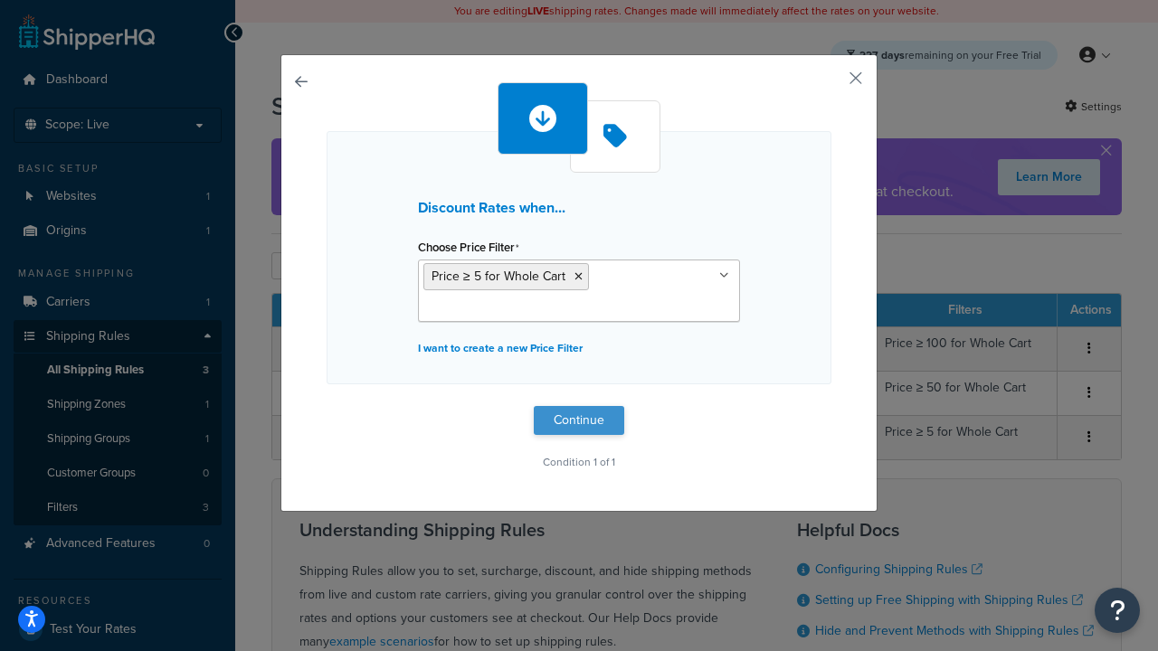
click at [579, 420] on button "Continue" at bounding box center [579, 420] width 90 height 29
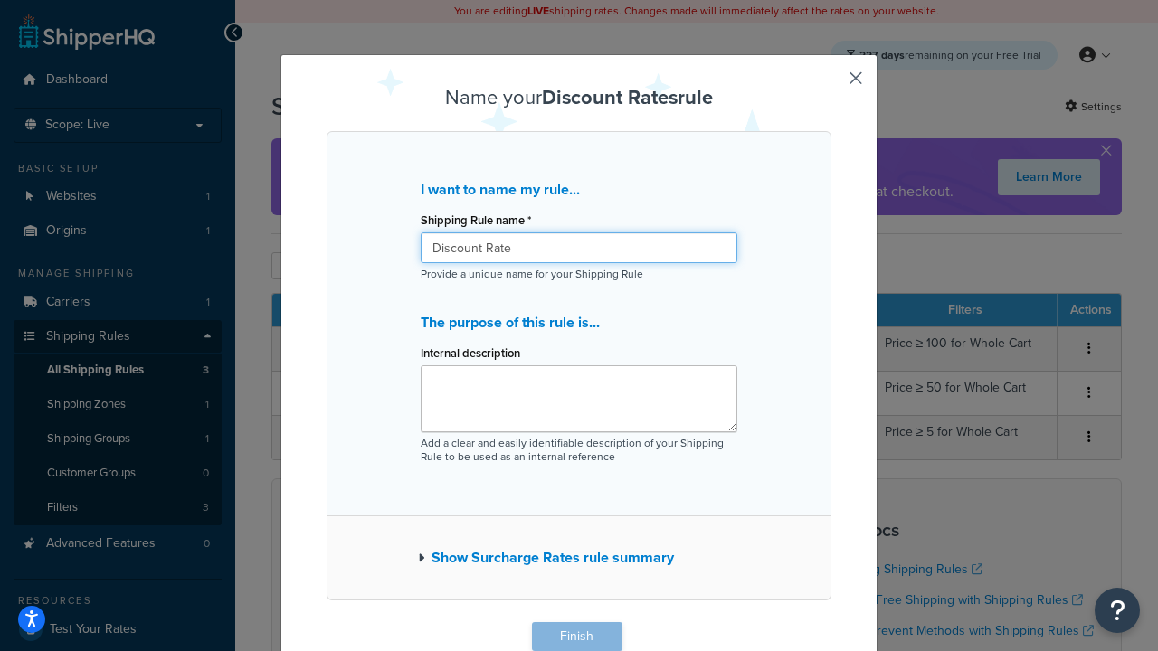
type input "Discount Rate"
click at [576, 637] on button "Finish" at bounding box center [577, 636] width 90 height 29
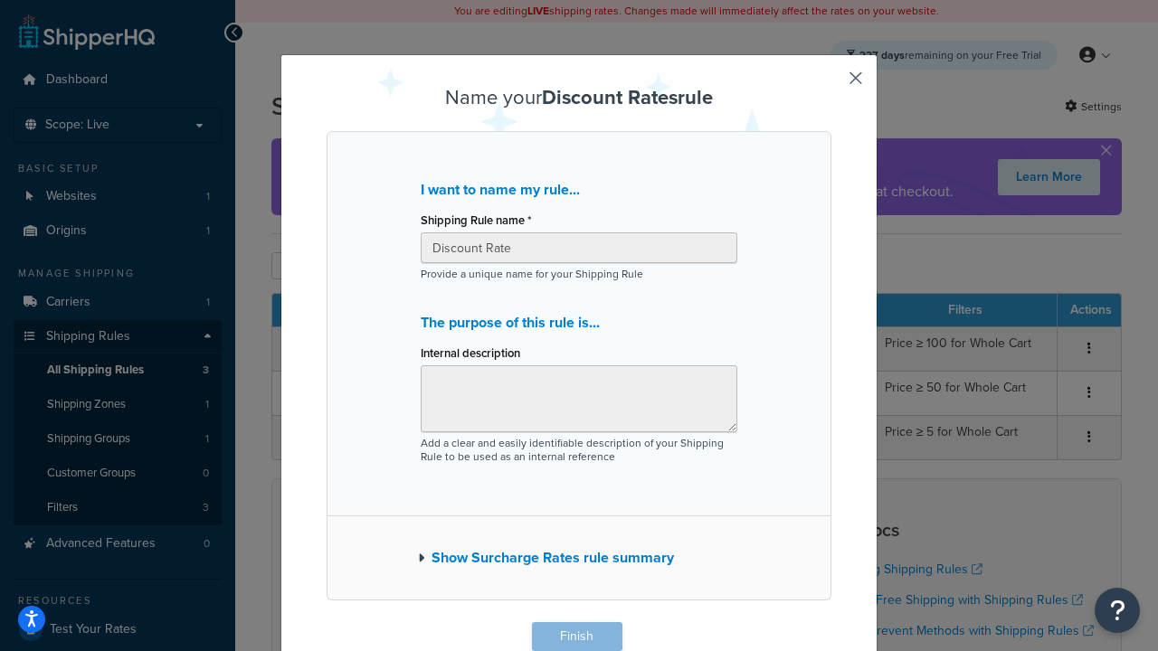
scroll to position [1, 0]
